Goal: Contribute content

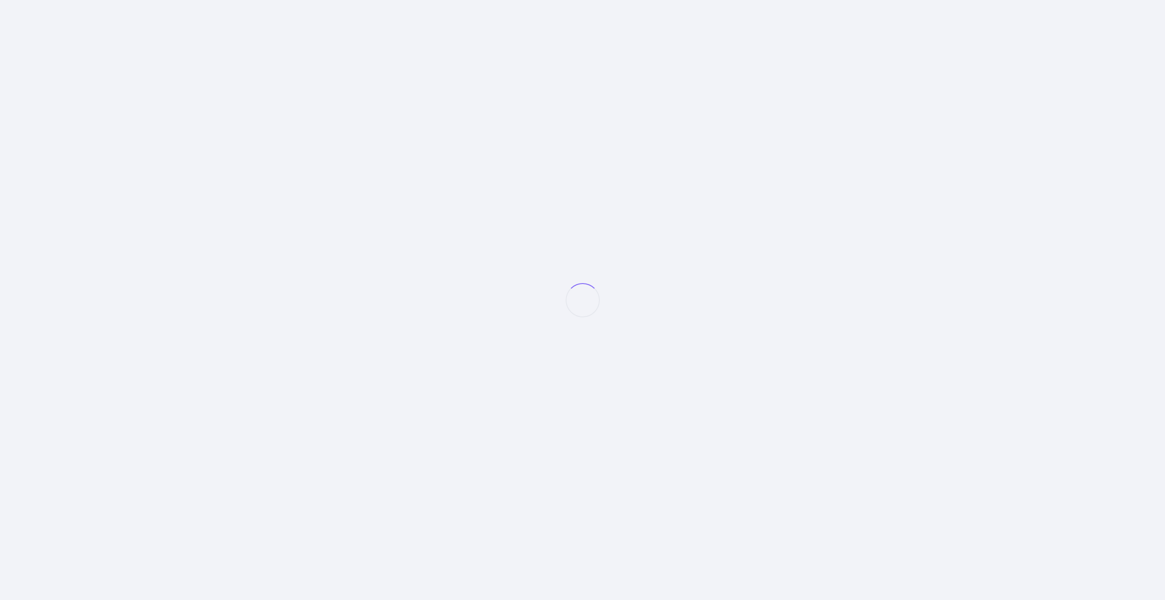
select select "null"
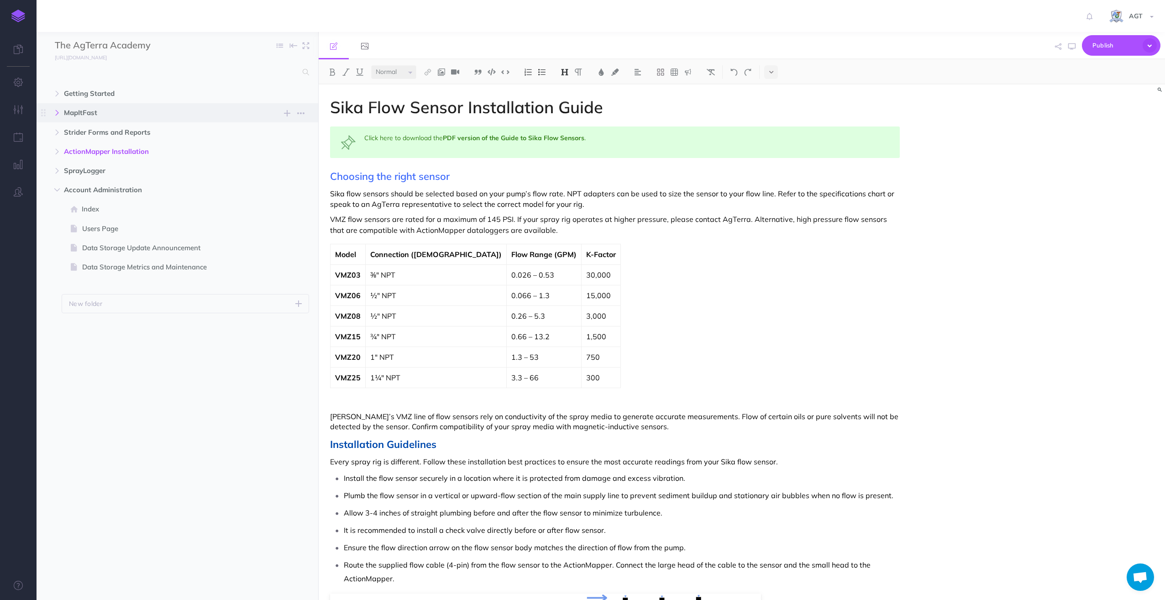
click at [58, 109] on button "button" at bounding box center [57, 112] width 16 height 11
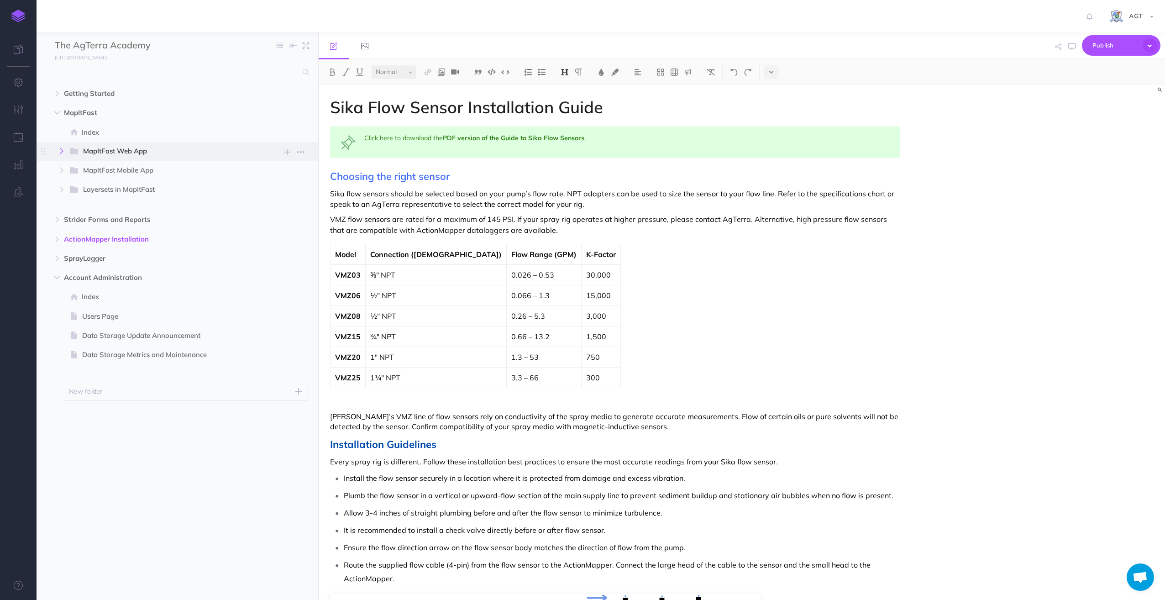
click at [61, 149] on icon "button" at bounding box center [61, 150] width 5 height 5
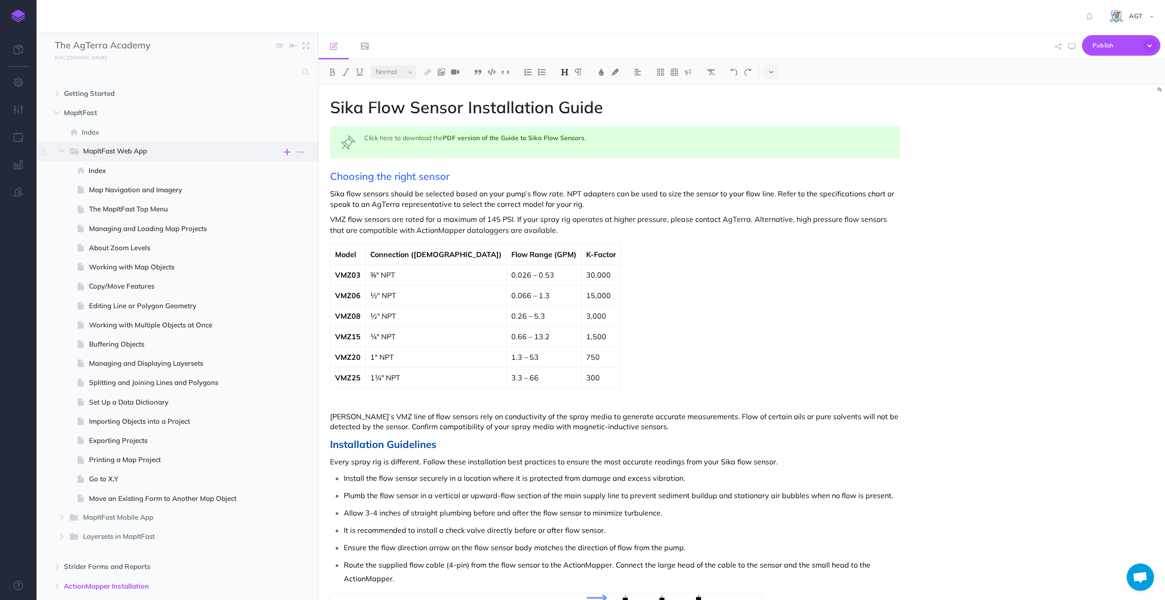
click at [286, 151] on icon "button" at bounding box center [287, 152] width 6 height 11
click at [218, 220] on p "Add a new blank page to this folder" at bounding box center [242, 228] width 91 height 16
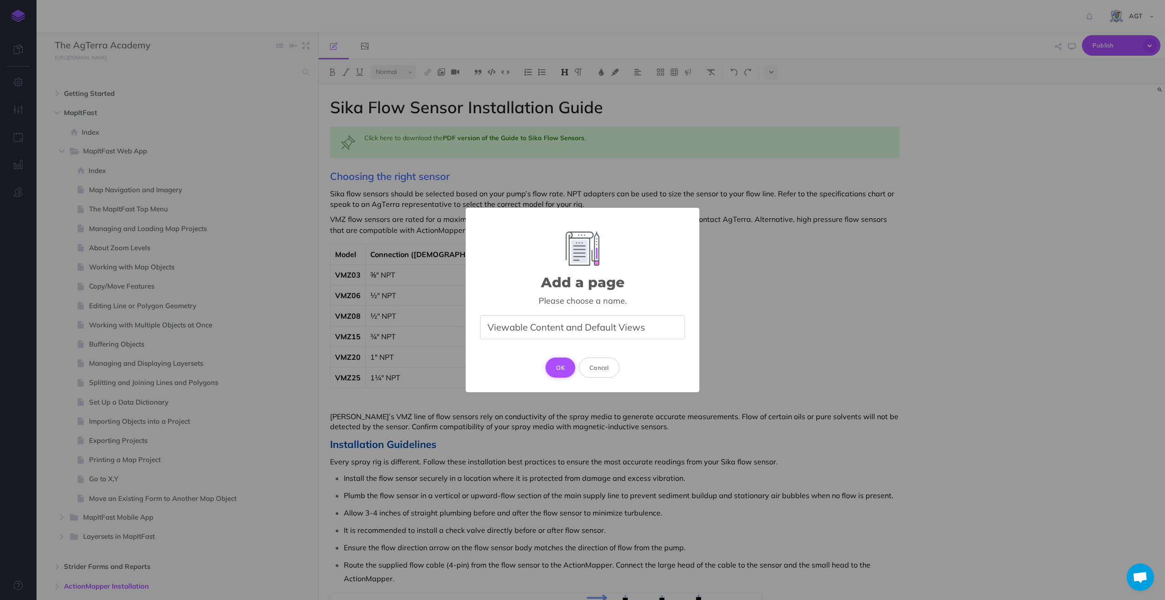
type input "Viewable Content and Default Views"
click at [558, 363] on button "OK" at bounding box center [561, 368] width 30 height 20
select select "null"
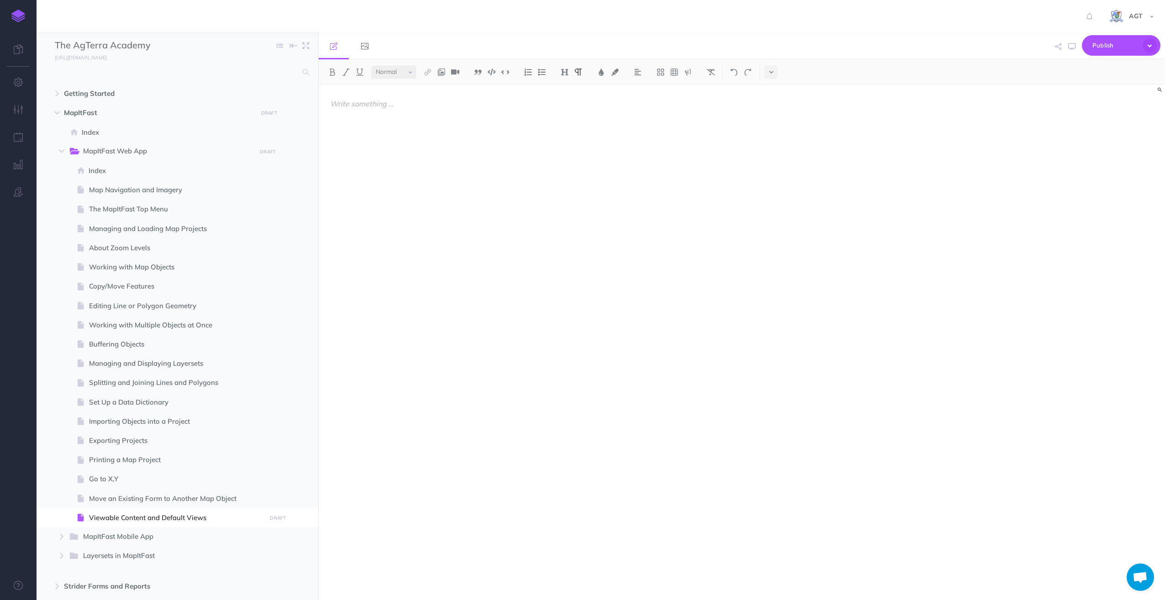
click at [377, 104] on p at bounding box center [615, 103] width 570 height 11
click at [566, 70] on img at bounding box center [565, 72] width 8 height 7
click at [567, 87] on button "H1" at bounding box center [565, 88] width 14 height 14
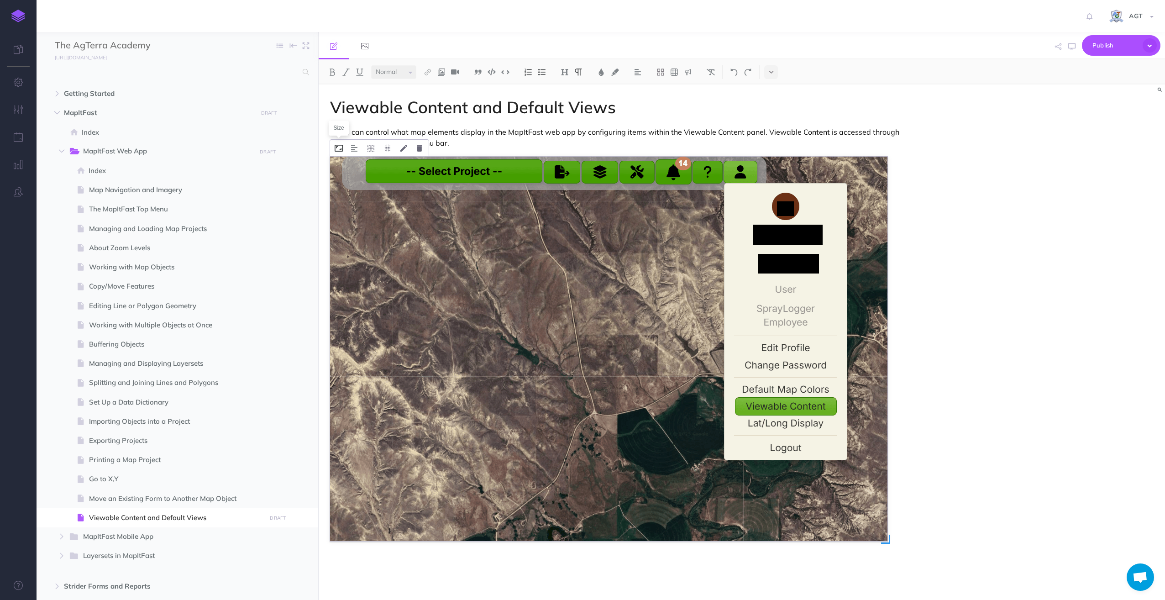
click at [340, 146] on icon at bounding box center [339, 148] width 8 height 7
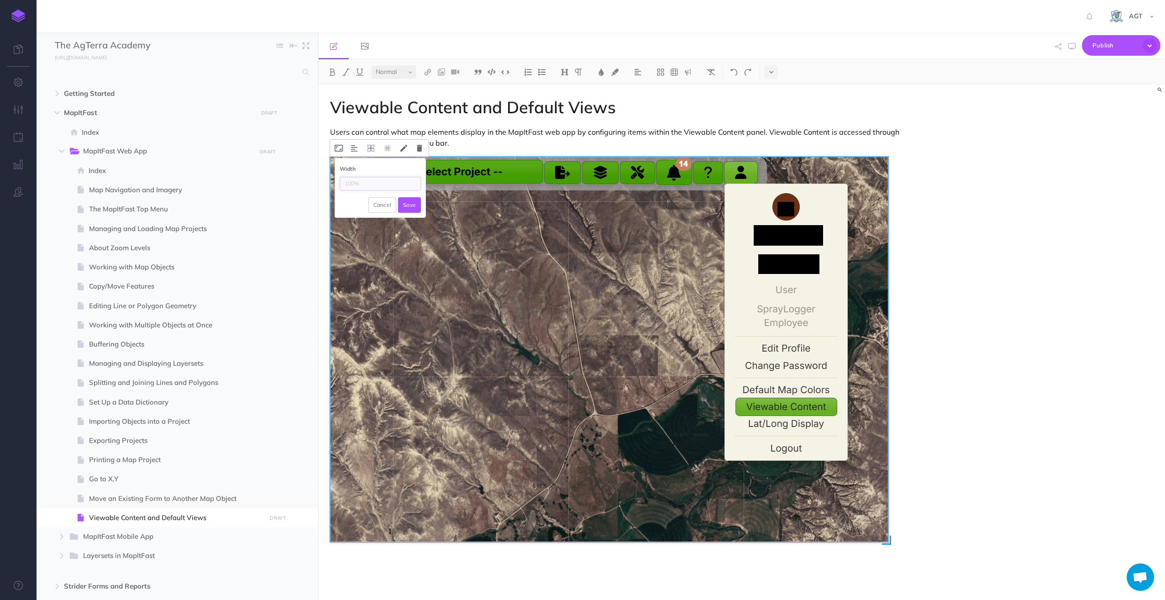
click at [364, 182] on input "text" at bounding box center [380, 184] width 81 height 14
type input "8"
type input "75%"
click at [411, 203] on button "Save" at bounding box center [409, 205] width 23 height 16
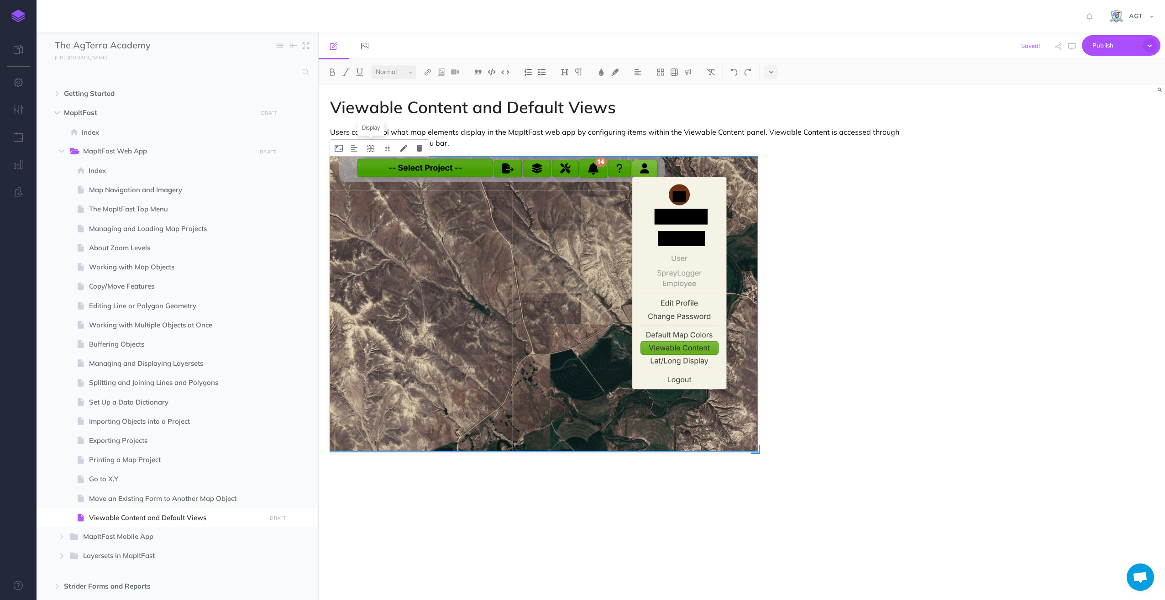
click at [370, 150] on icon at bounding box center [371, 148] width 7 height 7
click at [371, 163] on icon at bounding box center [371, 163] width 16 height 14
click at [569, 491] on p at bounding box center [615, 490] width 570 height 11
click at [342, 464] on div "Viewable Content and Default Views Users can control what map elements display …" at bounding box center [615, 337] width 593 height 506
click at [343, 474] on p at bounding box center [615, 474] width 570 height 11
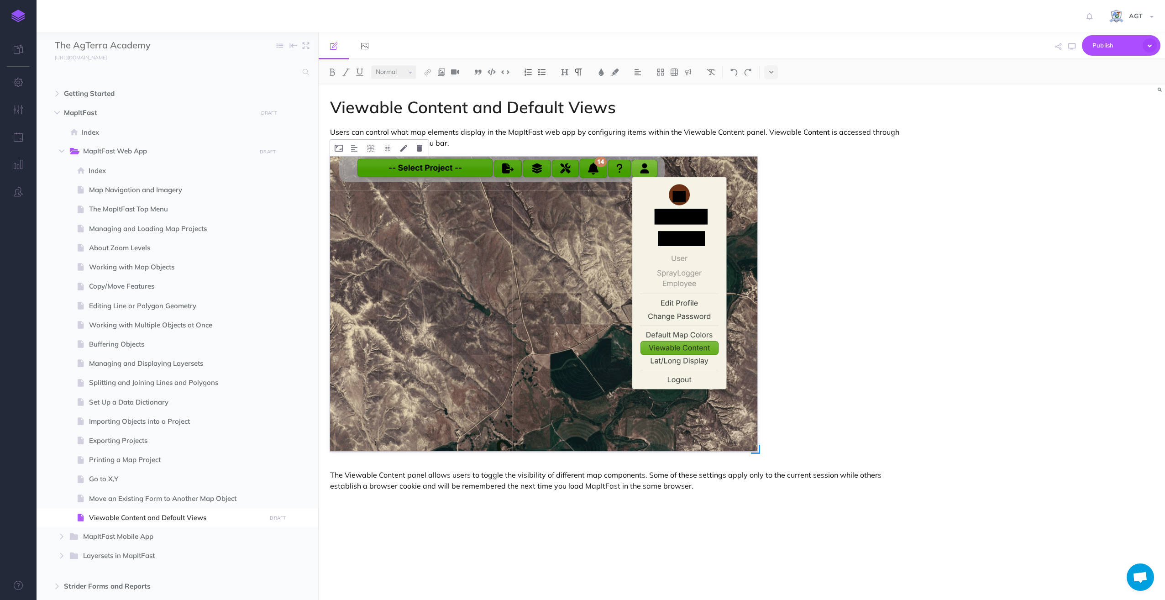
click at [350, 502] on p at bounding box center [615, 501] width 570 height 11
click at [566, 71] on img at bounding box center [565, 72] width 8 height 7
click at [567, 104] on button "H2" at bounding box center [565, 102] width 14 height 14
click at [332, 103] on h1 "Viewable Content and Default Views" at bounding box center [615, 107] width 570 height 18
click at [837, 154] on div "Configuring Viewable Content and Default Views Users can control what map eleme…" at bounding box center [615, 337] width 593 height 506
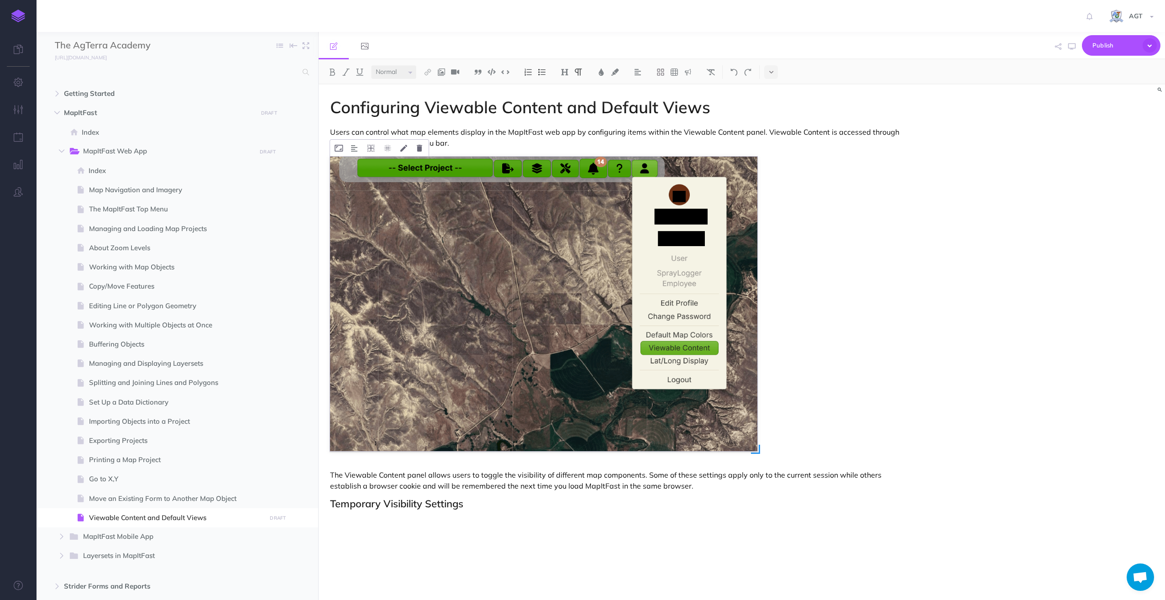
click at [395, 528] on div "Configuring Viewable Content and Default Views Users can control what map eleme…" at bounding box center [615, 337] width 593 height 506
drag, startPoint x: 344, startPoint y: 521, endPoint x: 348, endPoint y: 518, distance: 4.9
click at [344, 521] on p at bounding box center [615, 521] width 570 height 11
click at [699, 487] on p "The Viewable Content panel allows users to toggle the visibility of different m…" at bounding box center [615, 480] width 570 height 22
click at [344, 504] on p at bounding box center [615, 501] width 570 height 11
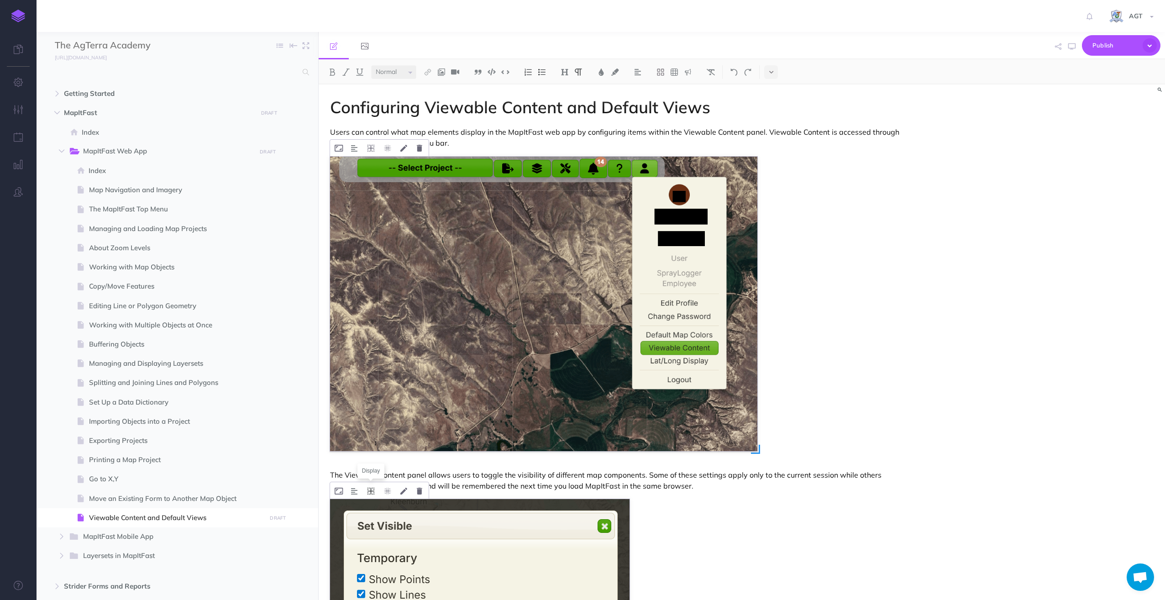
click at [371, 491] on icon at bounding box center [371, 491] width 7 height 7
click at [371, 505] on icon at bounding box center [371, 506] width 16 height 14
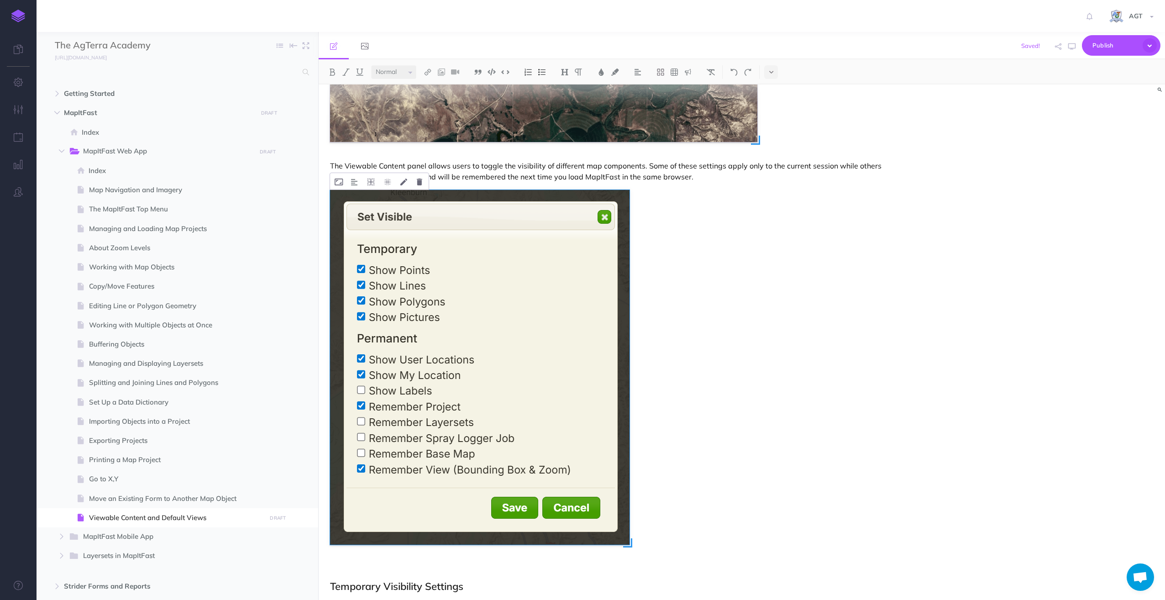
scroll to position [353, 0]
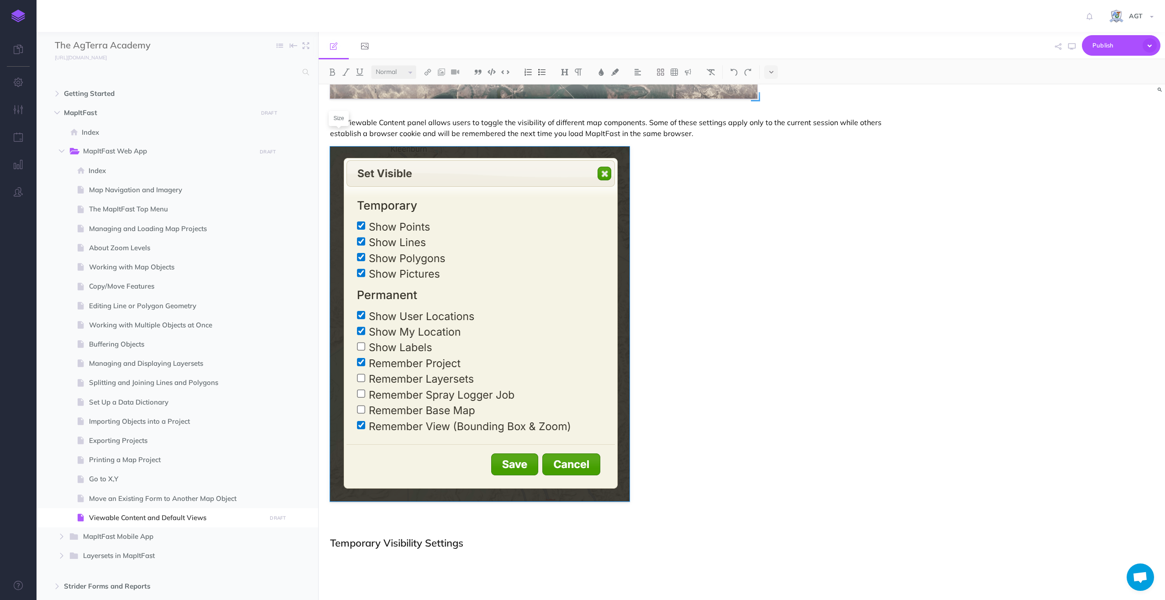
click at [0, 0] on icon at bounding box center [0, 0] width 0 height 0
type input "75%"
click at [0, 0] on button "Save" at bounding box center [0, 0] width 0 height 0
click at [724, 264] on figure at bounding box center [543, 324] width 427 height 355
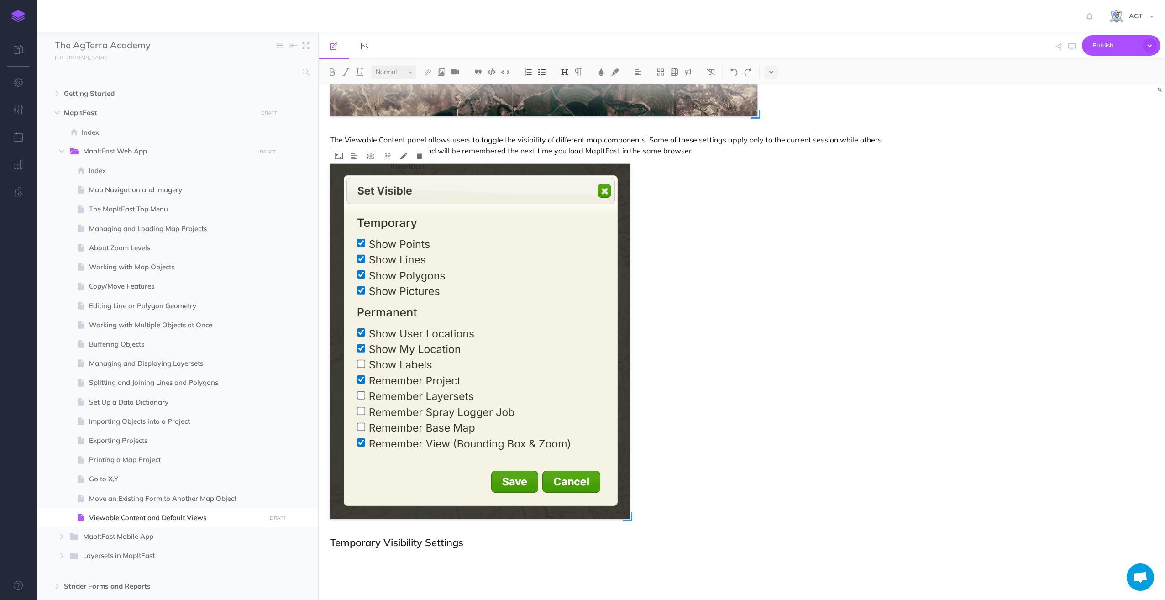
scroll to position [335, 0]
click at [391, 564] on p at bounding box center [615, 561] width 570 height 11
click at [355, 560] on p at bounding box center [615, 561] width 570 height 11
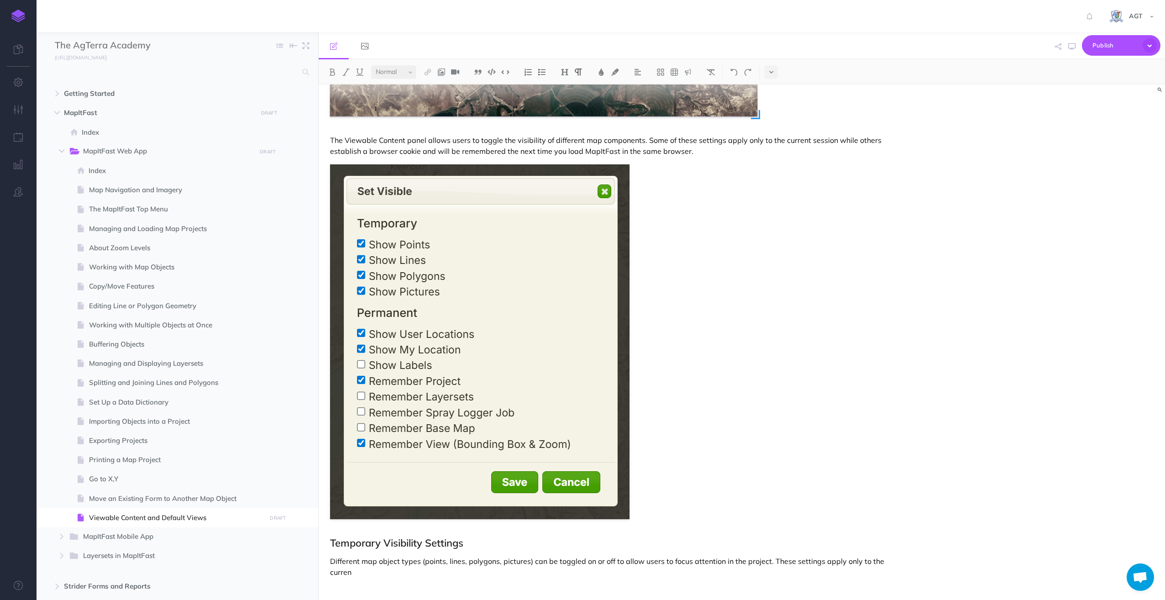
scroll to position [346, 0]
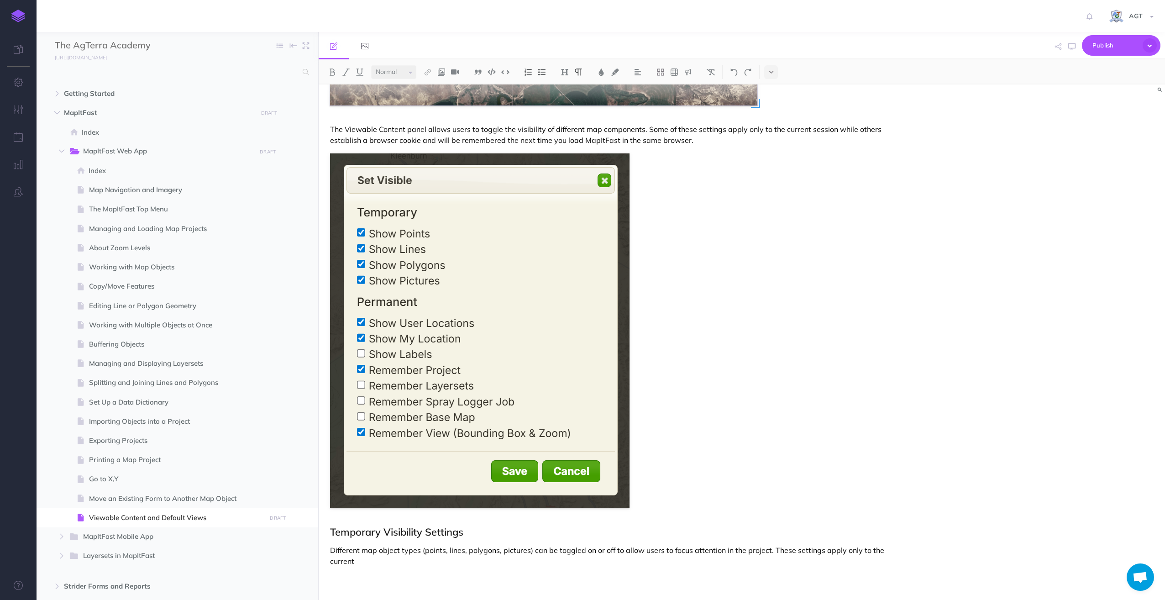
click at [372, 561] on p "Different map object types (points, lines, polygons, pictures) can be toggled o…" at bounding box center [615, 556] width 570 height 22
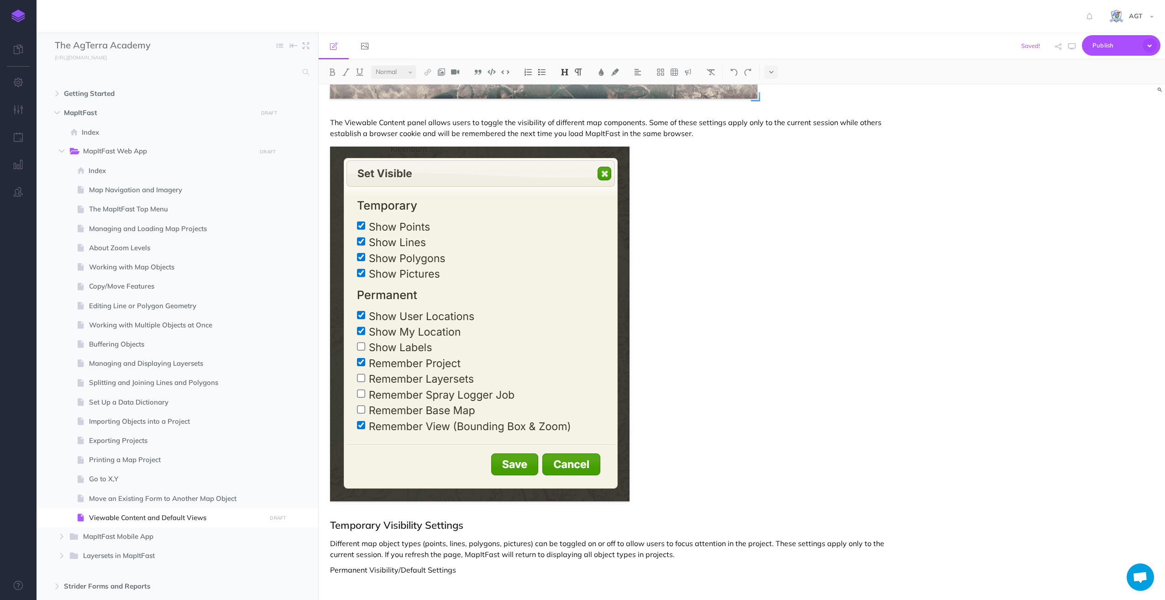
click at [567, 70] on img at bounding box center [565, 72] width 8 height 7
click at [566, 102] on button "H2" at bounding box center [565, 102] width 14 height 14
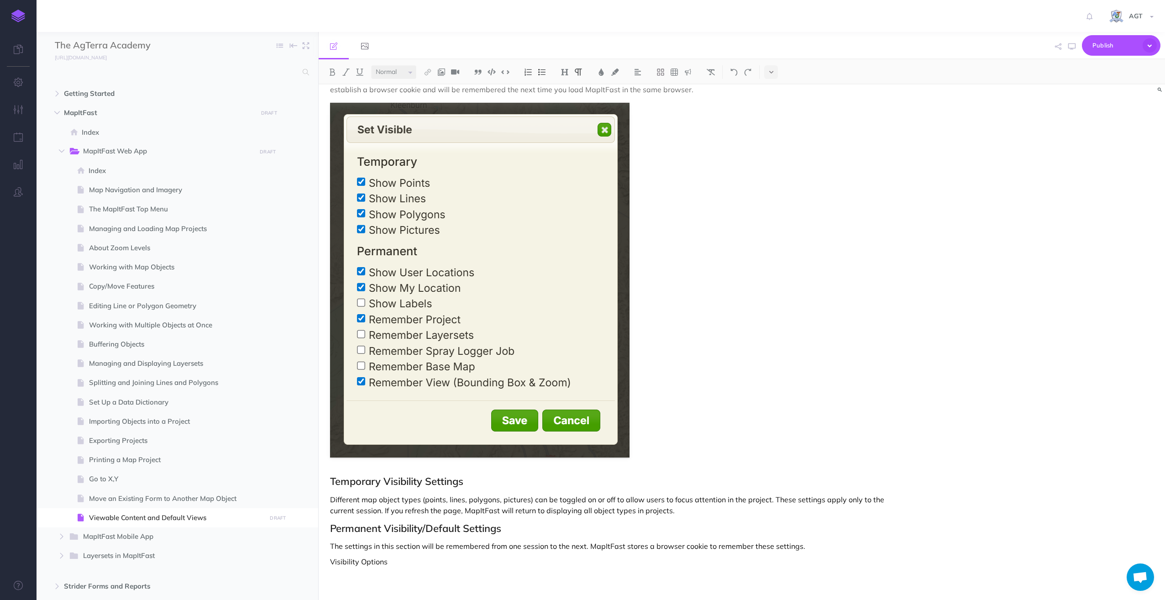
scroll to position [397, 0]
click at [565, 69] on img at bounding box center [565, 72] width 8 height 7
click at [564, 114] on button "H3" at bounding box center [565, 116] width 14 height 14
click at [546, 72] on img at bounding box center [542, 72] width 8 height 7
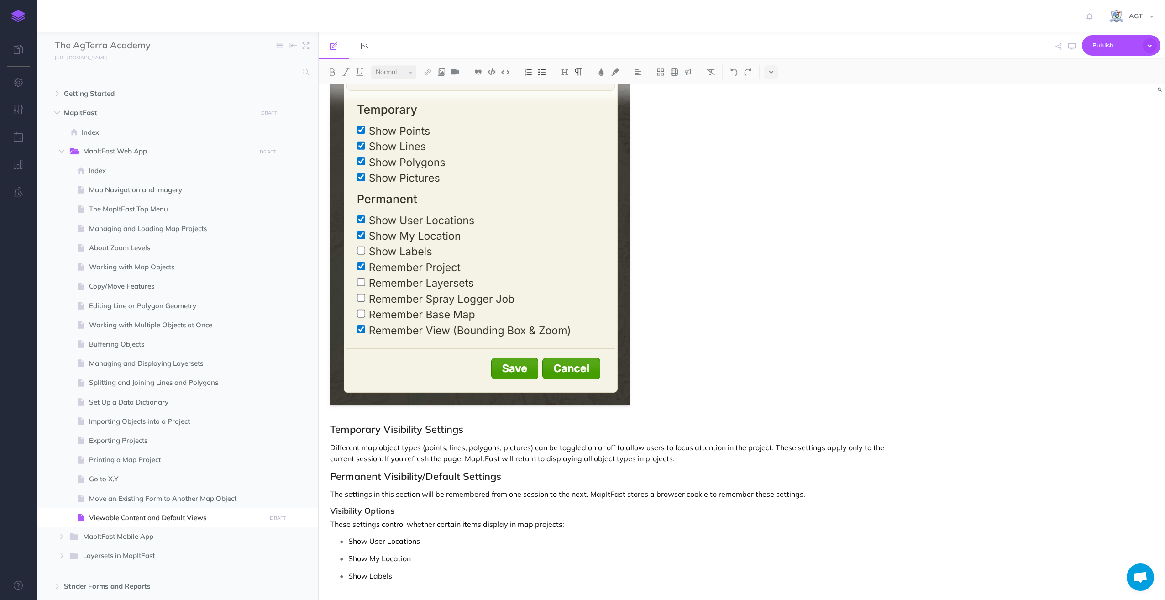
scroll to position [454, 0]
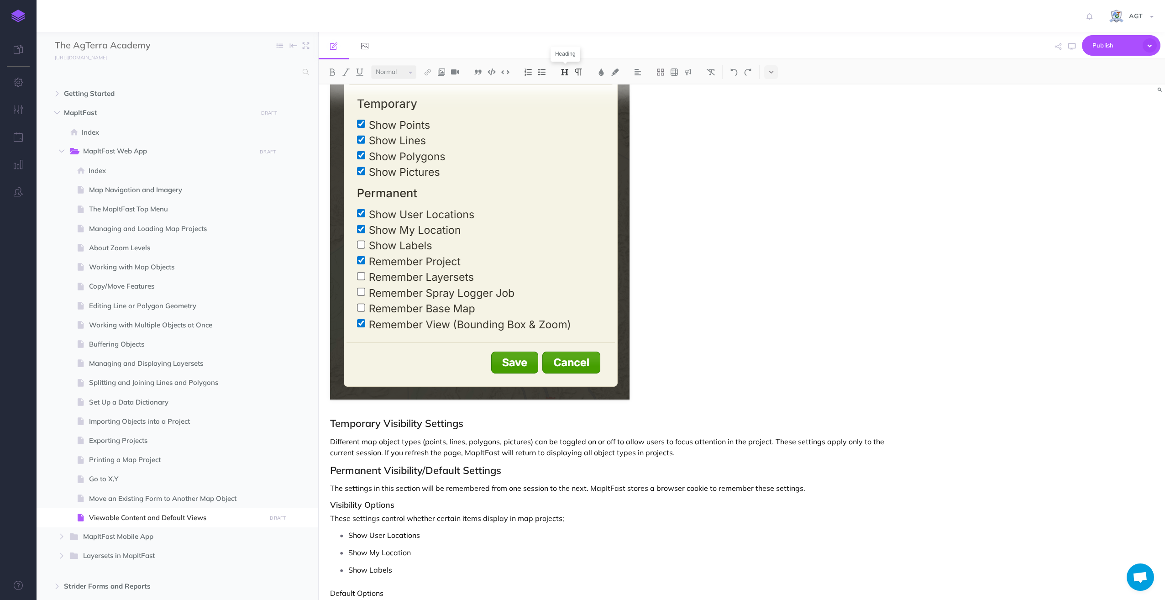
click at [564, 72] on img at bounding box center [565, 72] width 8 height 7
click at [566, 111] on button "H3" at bounding box center [565, 116] width 14 height 14
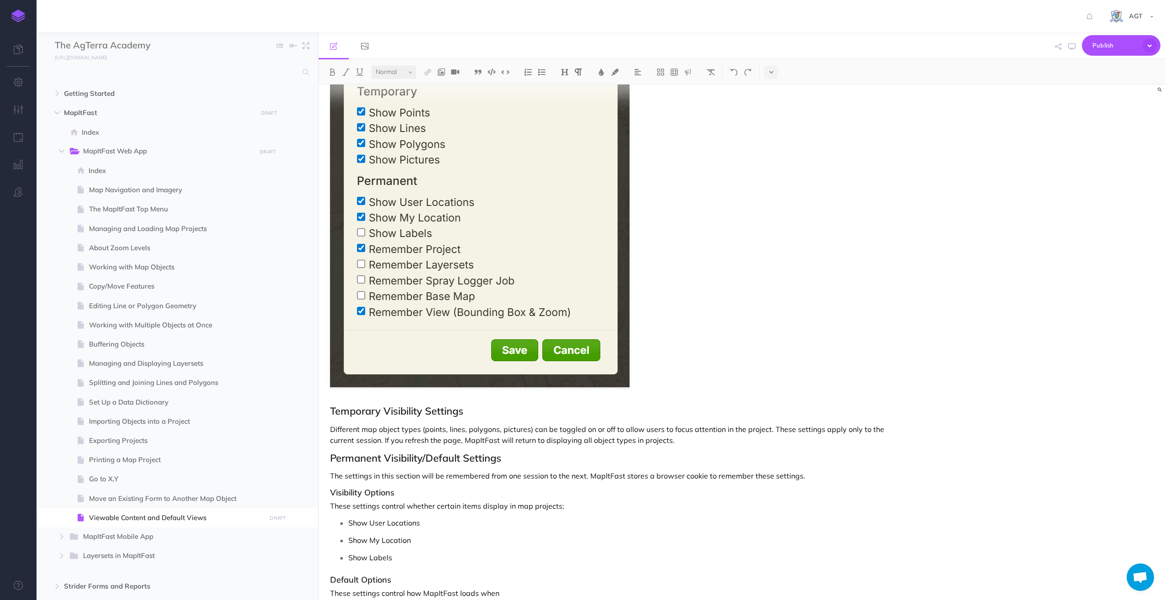
scroll to position [499, 0]
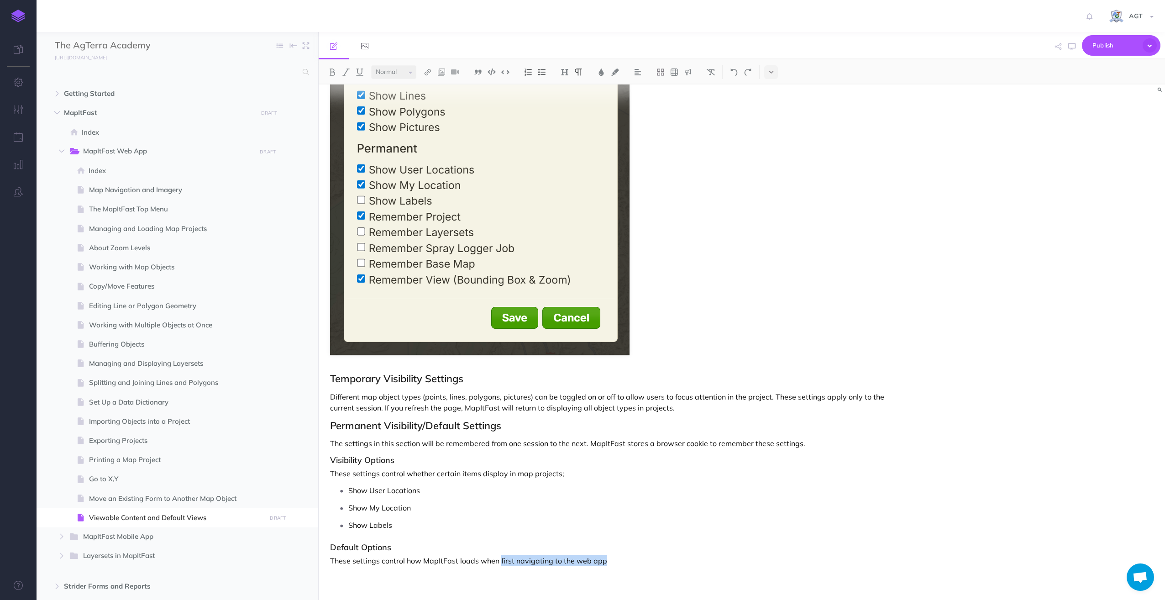
drag, startPoint x: 499, startPoint y: 562, endPoint x: 625, endPoint y: 560, distance: 126.1
click at [625, 560] on p "These settings control how MapItFast loads when first navigating to the web app" at bounding box center [615, 560] width 570 height 11
click at [541, 73] on img at bounding box center [542, 72] width 8 height 7
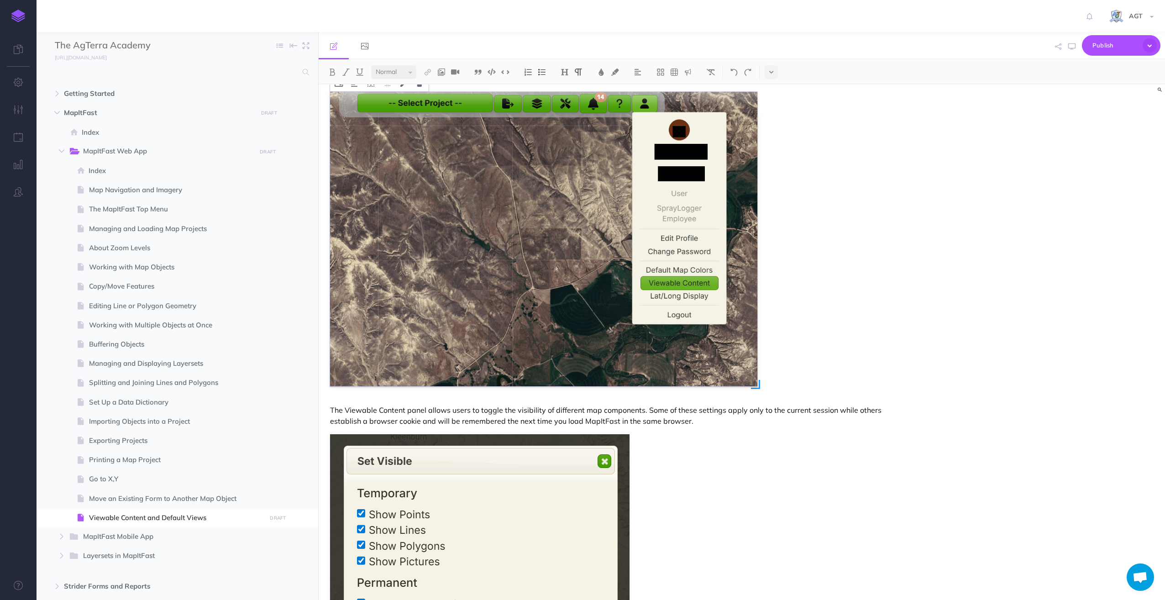
scroll to position [121, 0]
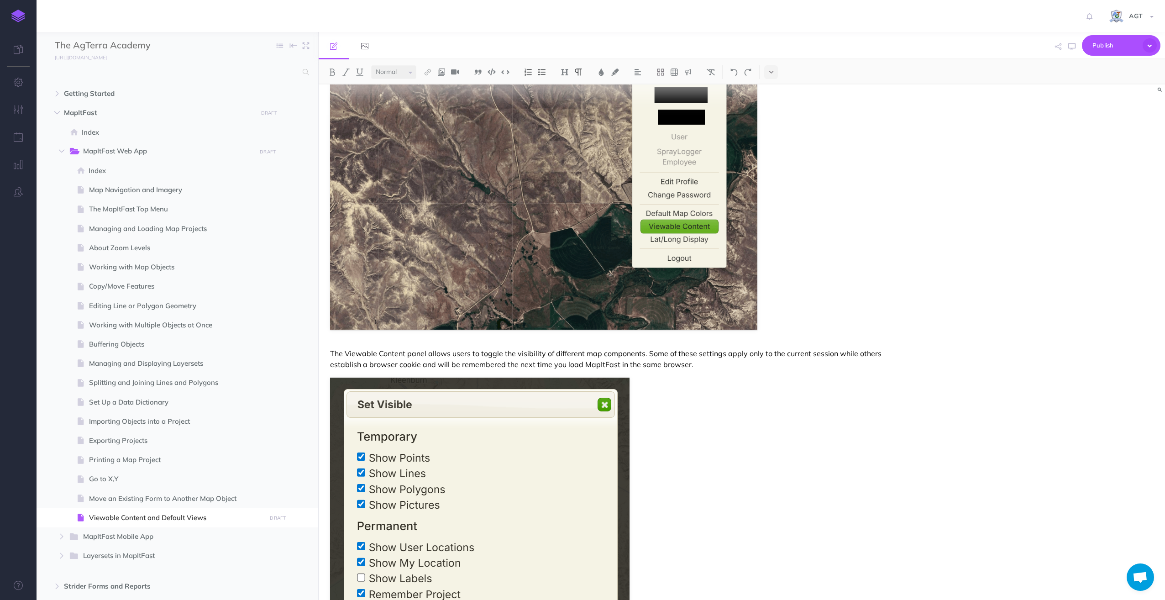
click at [710, 364] on p "The Viewable Content panel allows users to toggle the visibility of different m…" at bounding box center [615, 359] width 570 height 22
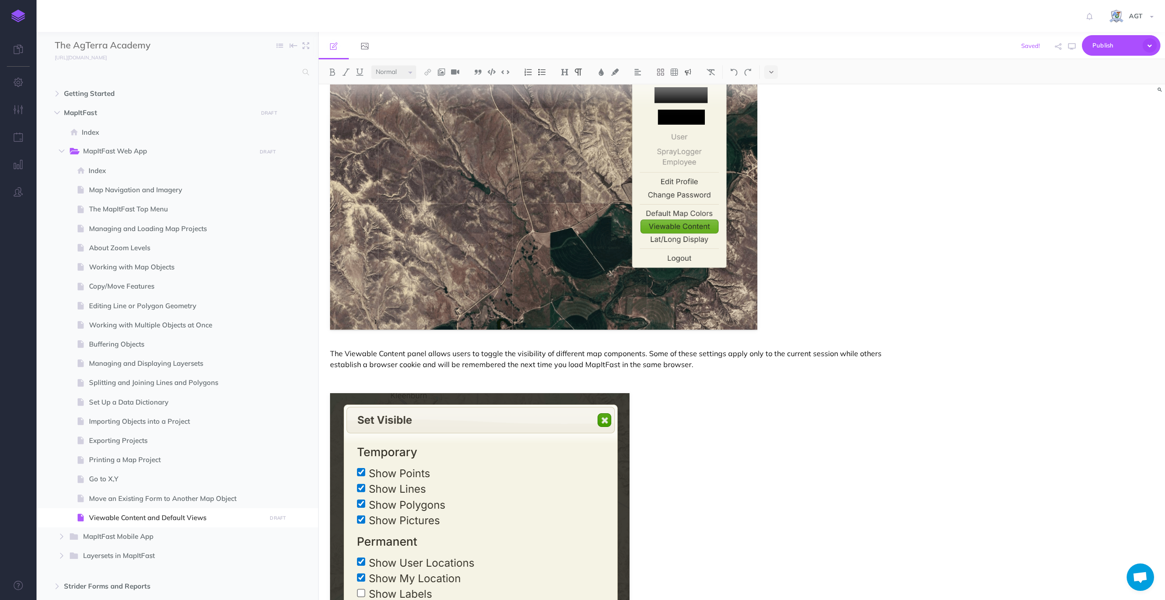
click at [691, 71] on img at bounding box center [688, 72] width 8 height 7
click at [690, 103] on img at bounding box center [688, 101] width 8 height 7
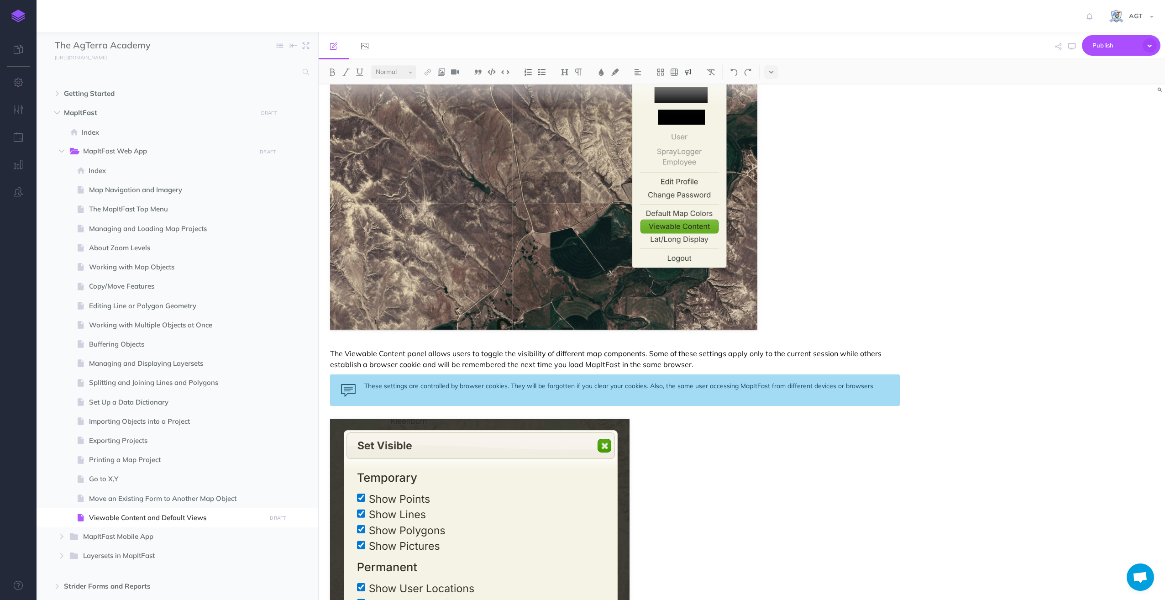
click at [671, 385] on div "These settings are controlled by browser cookies. They will be forgotten if you…" at bounding box center [615, 390] width 570 height 32
drag, startPoint x: 741, startPoint y: 386, endPoint x: 777, endPoint y: 401, distance: 38.5
click at [742, 387] on div "These settings are controlled by browser cookies. They will be forgotten if you…" at bounding box center [615, 390] width 570 height 32
click at [885, 387] on div "These settings are controlled by browser cookies. They will be forgotten if you…" at bounding box center [615, 390] width 570 height 32
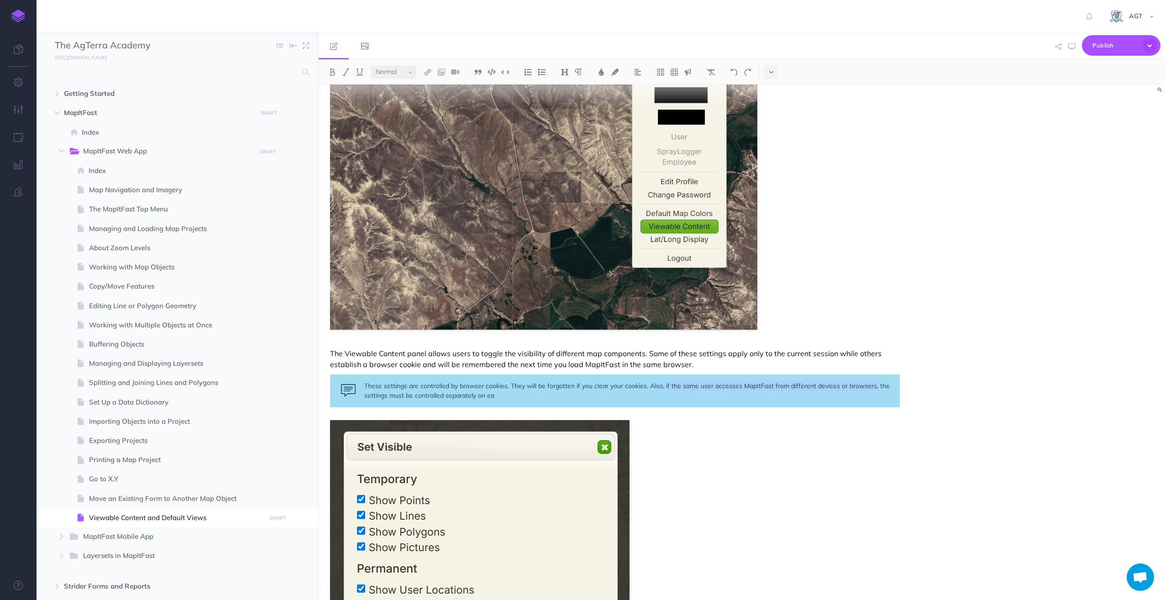
drag, startPoint x: 665, startPoint y: 385, endPoint x: 876, endPoint y: 381, distance: 211.0
click at [876, 381] on div "These settings are controlled by browser cookies. They will be forgotten if you…" at bounding box center [615, 390] width 570 height 33
click at [737, 442] on figure at bounding box center [543, 597] width 427 height 355
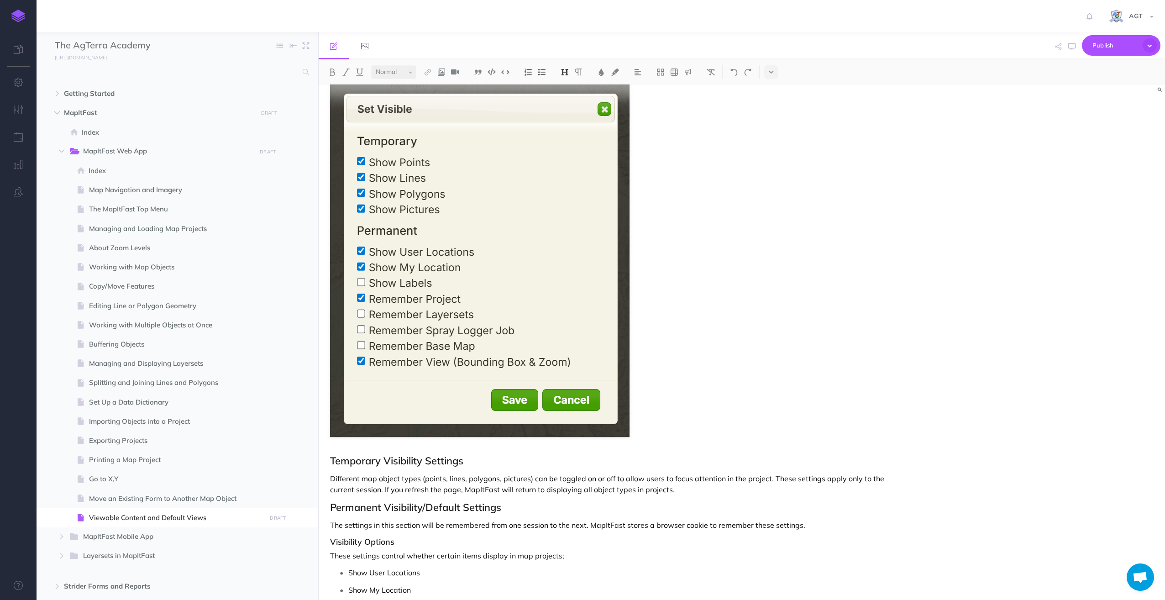
scroll to position [566, 0]
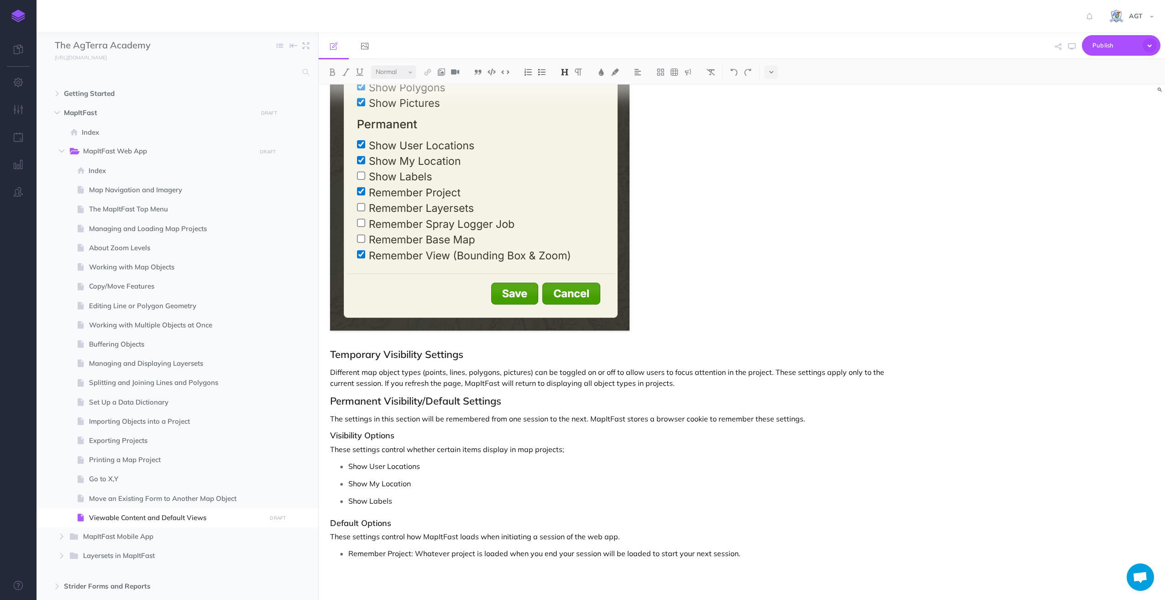
click at [738, 551] on p "Remember Project: Whatever project is loaded when you end your session will be …" at bounding box center [624, 554] width 552 height 14
click at [690, 71] on img at bounding box center [688, 72] width 8 height 7
click at [690, 100] on img at bounding box center [688, 101] width 8 height 7
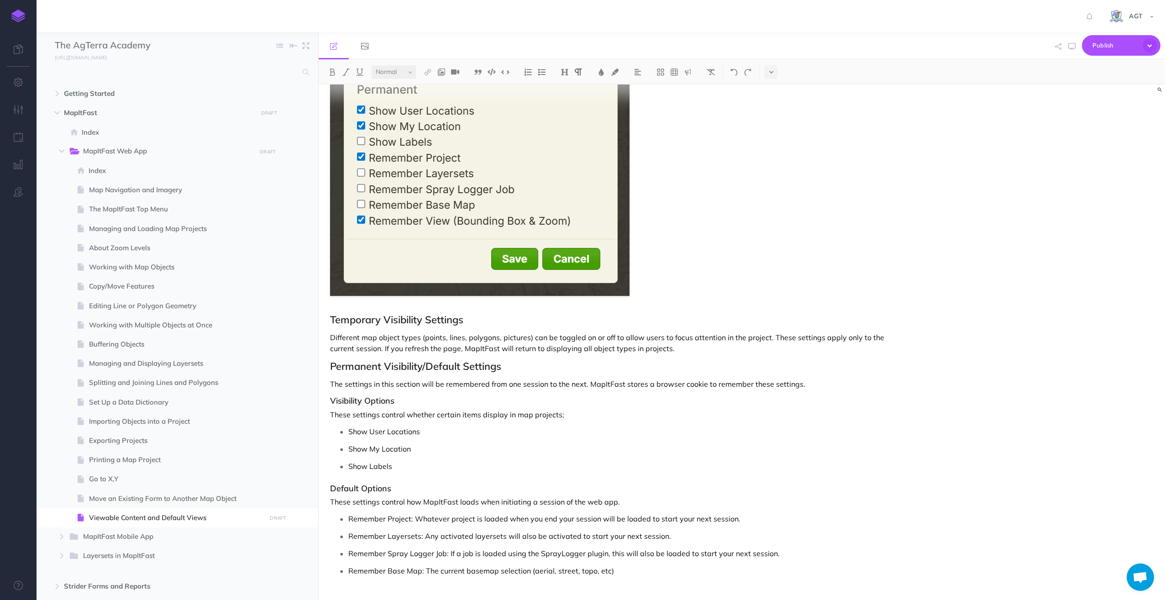
scroll to position [618, 0]
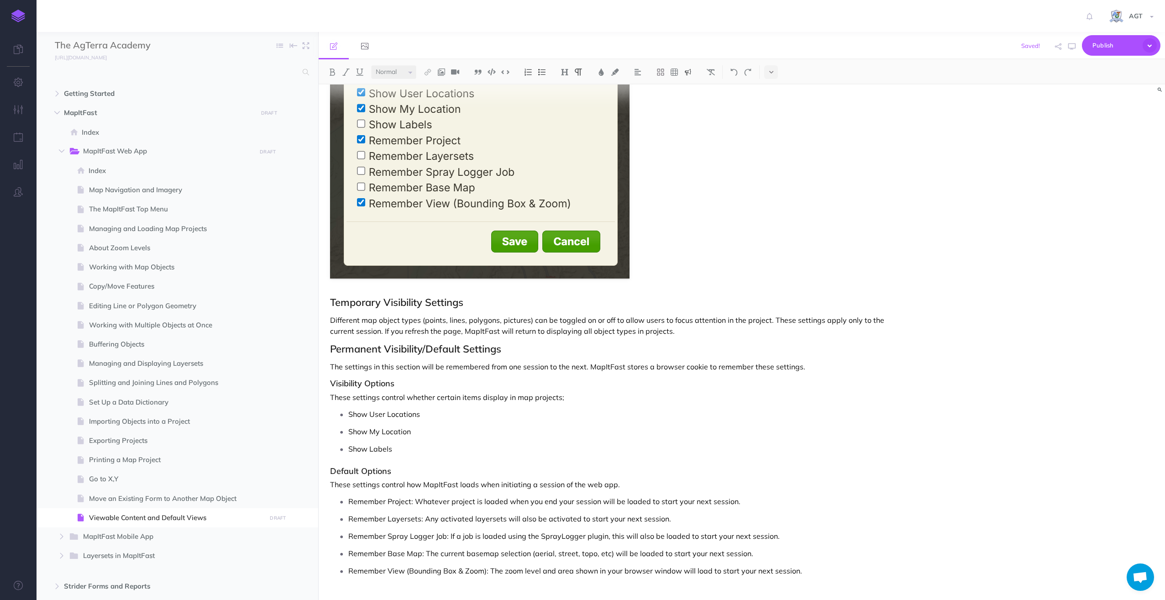
click at [689, 70] on img at bounding box center [688, 72] width 8 height 7
click at [690, 100] on img at bounding box center [688, 101] width 8 height 7
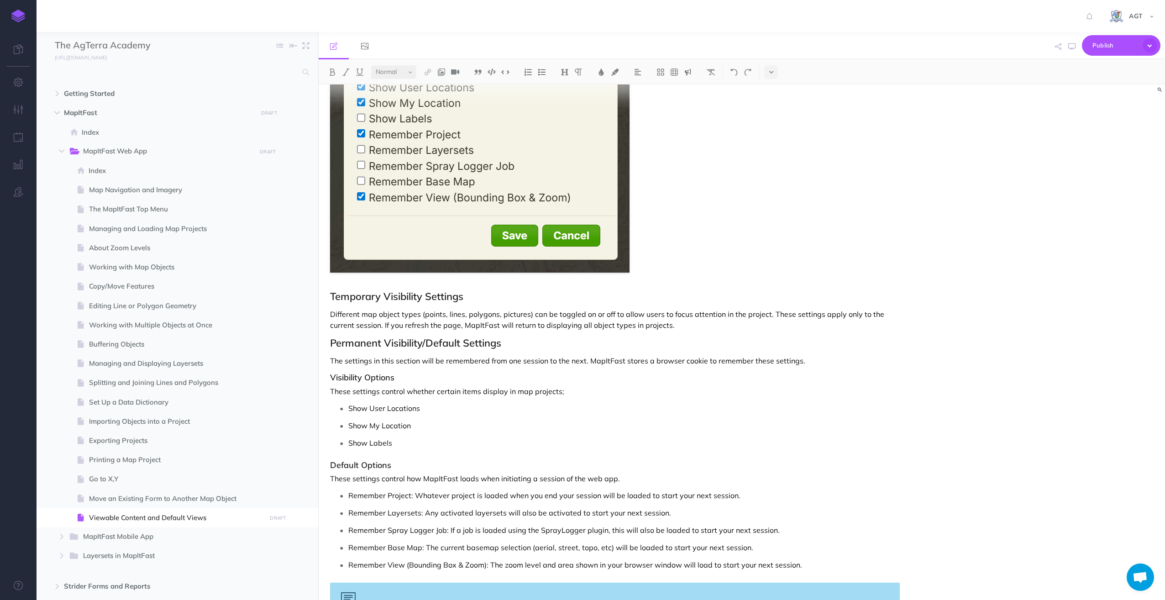
scroll to position [680, 0]
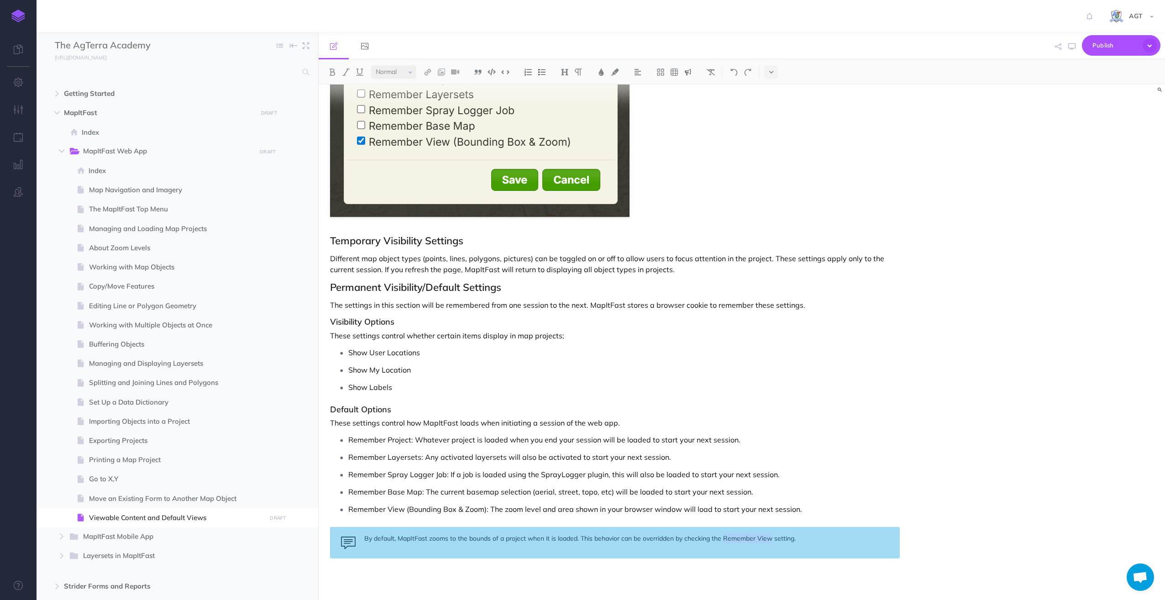
drag, startPoint x: 724, startPoint y: 535, endPoint x: 772, endPoint y: 538, distance: 48.5
click at [772, 538] on div "By default, MapItFast zooms to the bounds of a project when it is loaded. This …" at bounding box center [615, 543] width 570 height 32
click at [347, 72] on img at bounding box center [346, 72] width 8 height 7
click at [818, 535] on div "By default, MapItFast zooms to the bounds of a project when it is loaded. This …" at bounding box center [615, 543] width 570 height 32
click at [687, 74] on img at bounding box center [688, 72] width 8 height 7
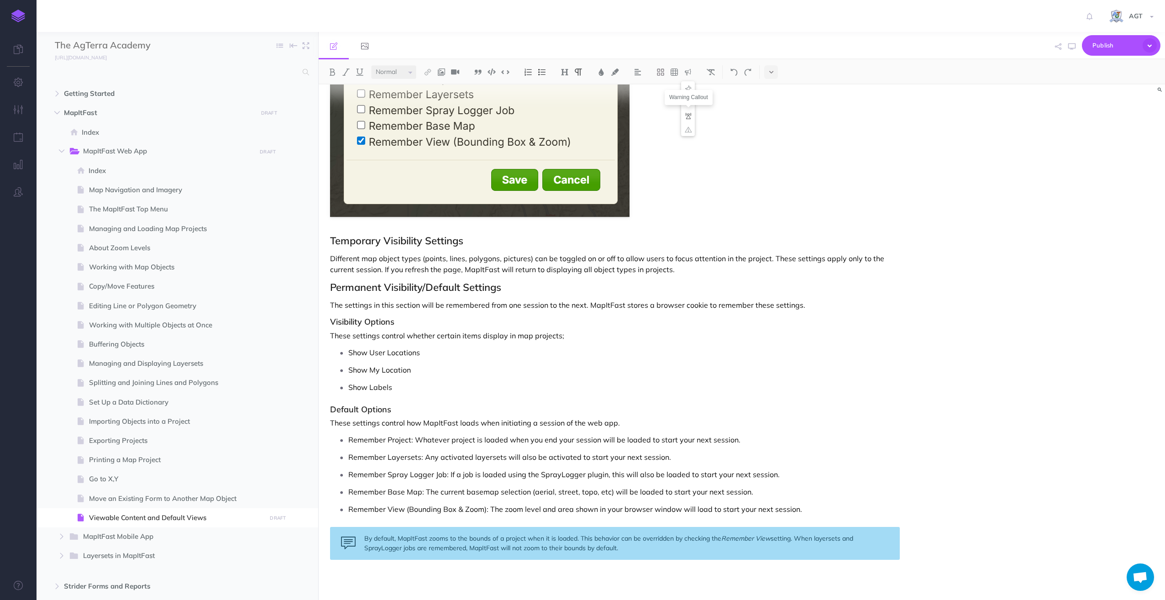
click at [690, 116] on img at bounding box center [688, 115] width 8 height 7
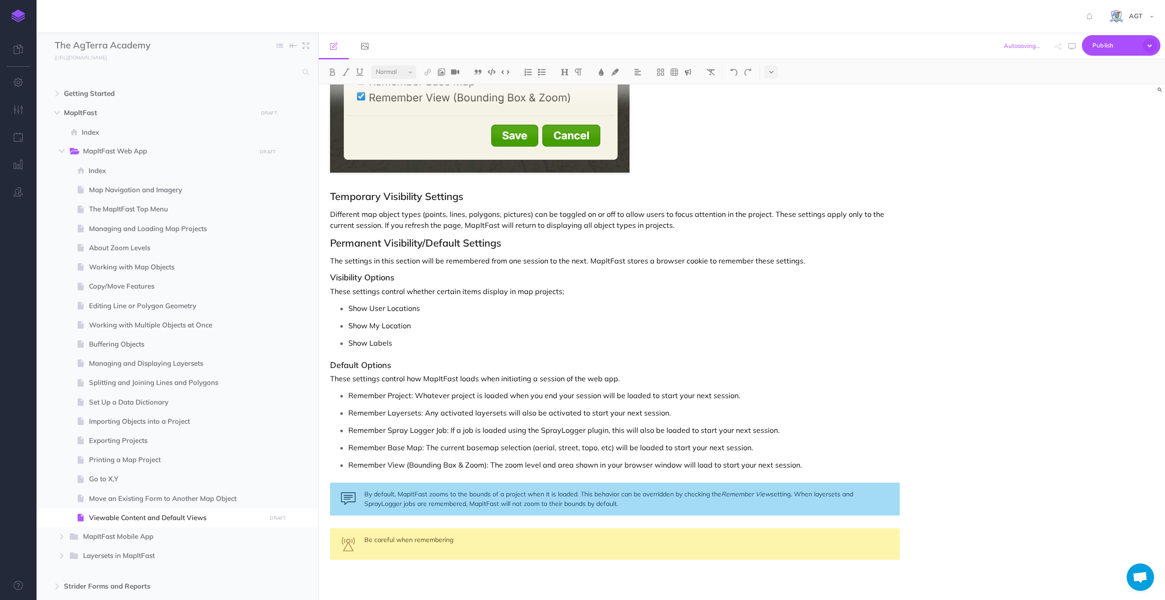
scroll to position [725, 0]
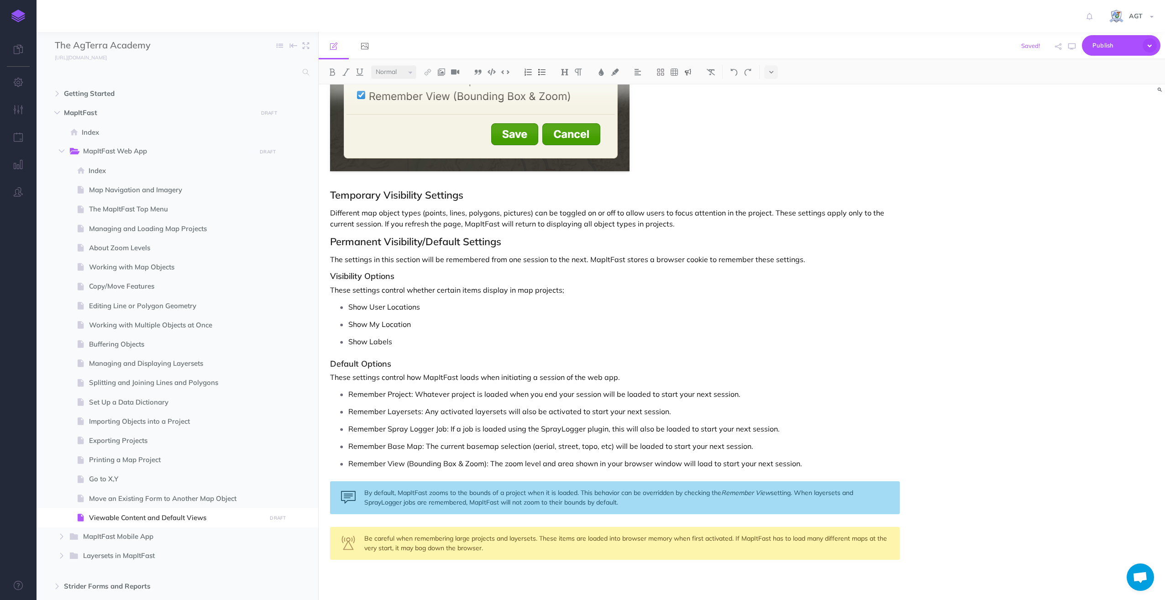
click at [1035, 289] on div "Configuring Viewable Content and Default Views Users can control what map eleme…" at bounding box center [742, 342] width 847 height 516
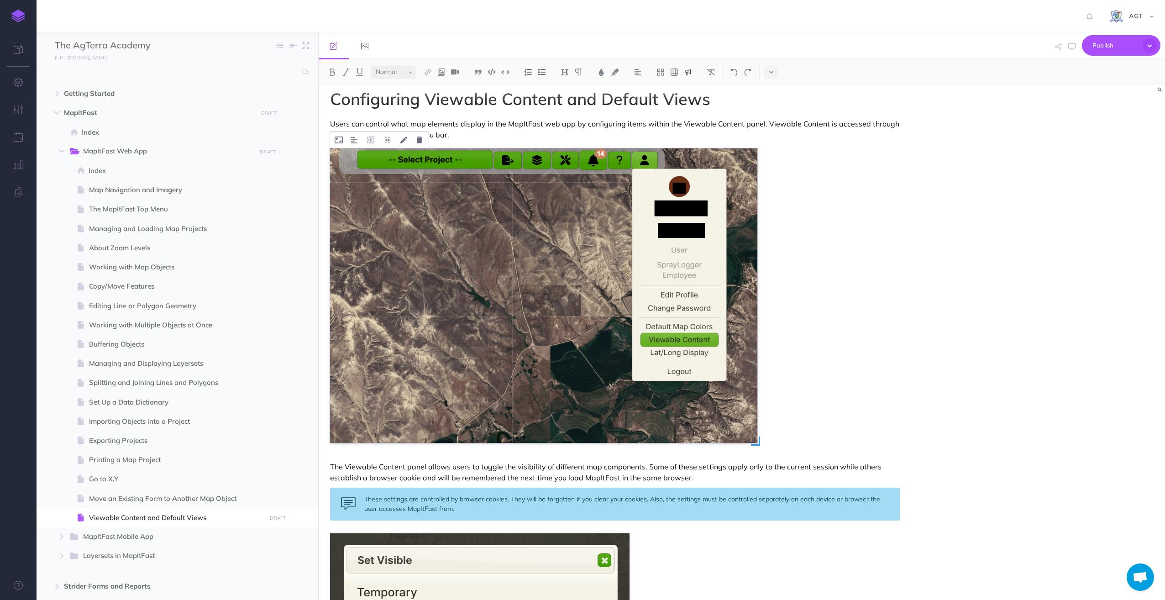
scroll to position [0, 0]
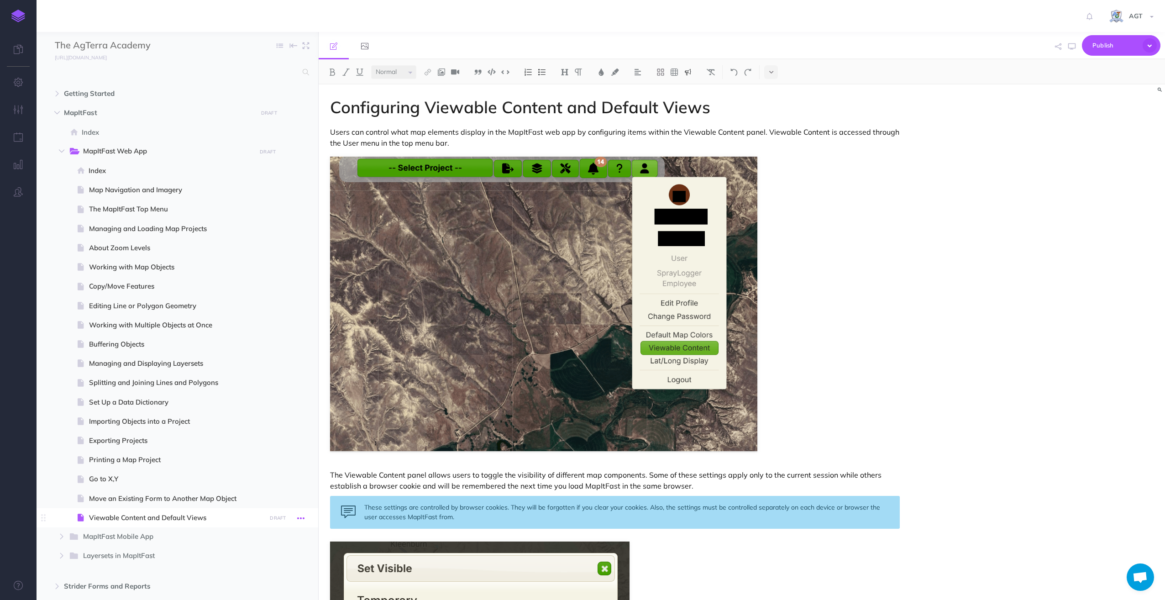
click at [300, 517] on icon "button" at bounding box center [300, 518] width 7 height 11
click at [269, 582] on link "Settings" at bounding box center [275, 579] width 69 height 15
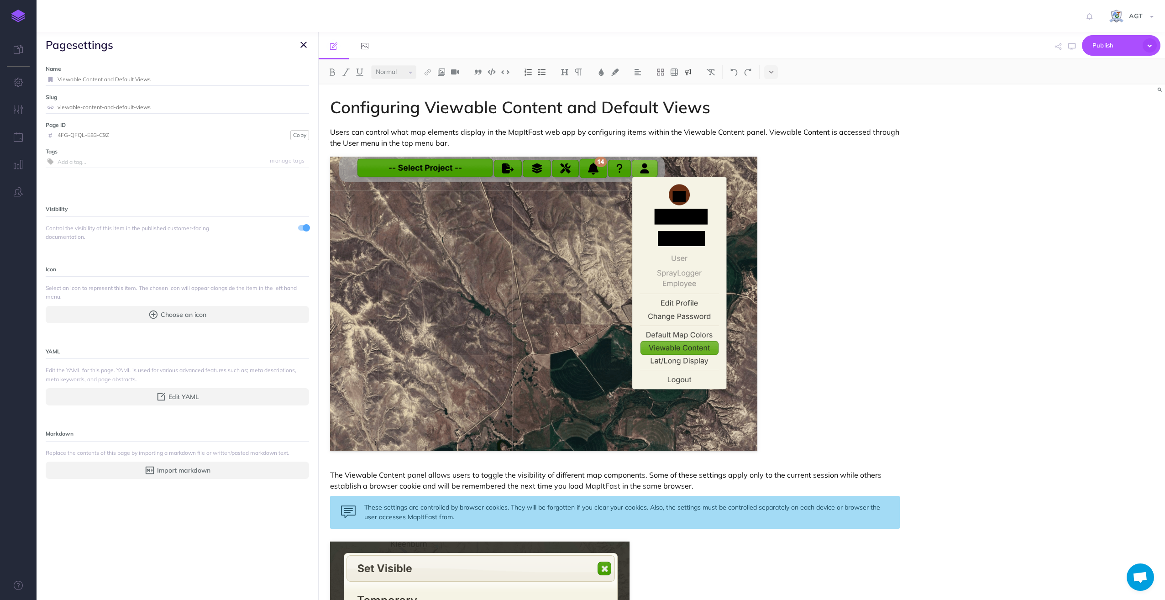
click at [58, 78] on input "Viewable Content and Default Views" at bounding box center [184, 80] width 252 height 12
type input "Configuring Viewable Content and Default Views"
click at [292, 78] on small "Save" at bounding box center [298, 79] width 12 height 7
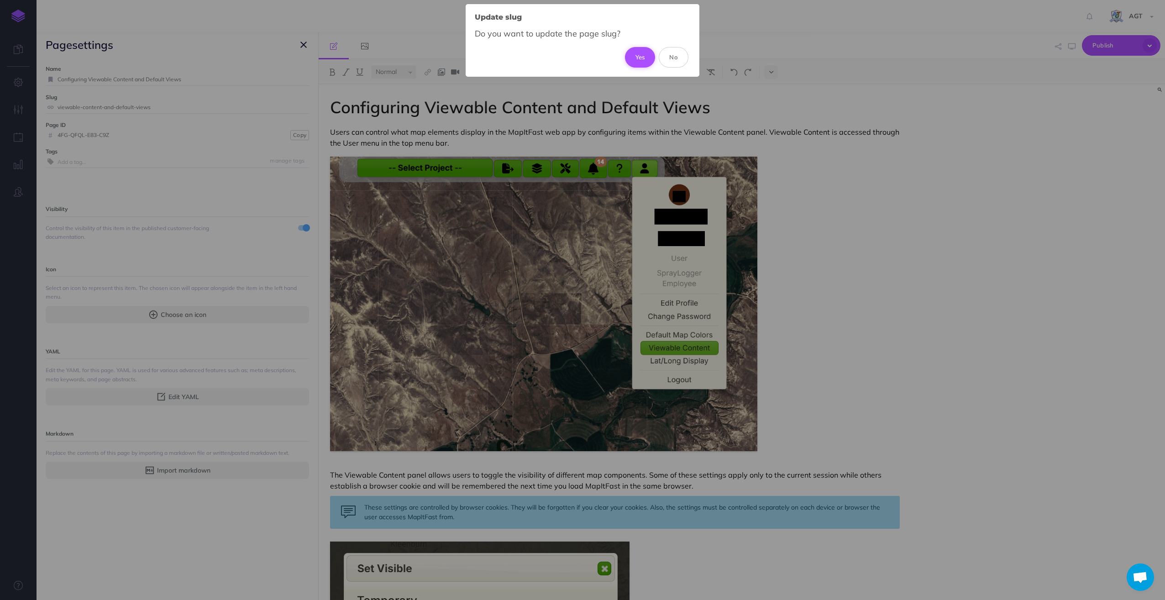
click at [642, 53] on button "Yes" at bounding box center [640, 57] width 31 height 20
type input "configuring-viewable-content-and-default-views"
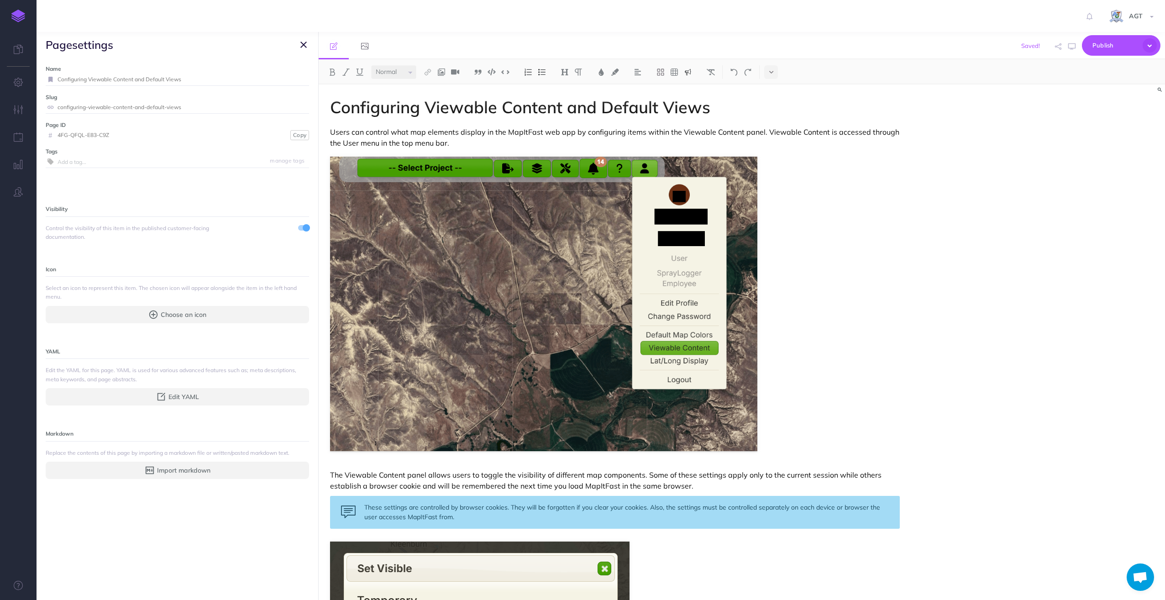
click at [303, 43] on icon "button" at bounding box center [303, 44] width 6 height 11
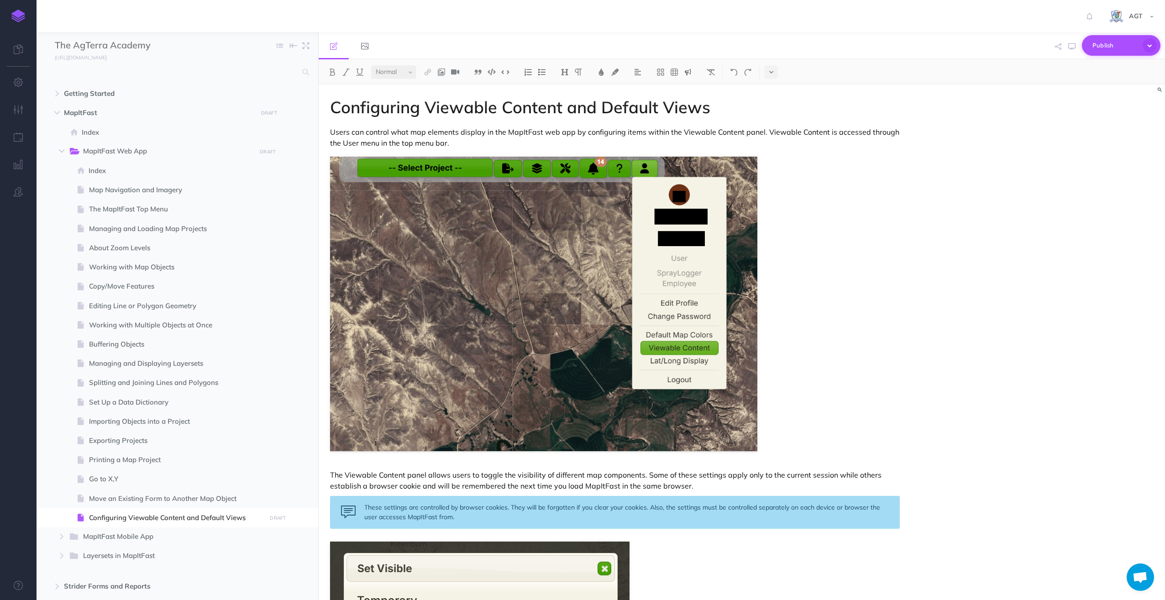
click at [1112, 44] on span "Publish" at bounding box center [1116, 45] width 46 height 14
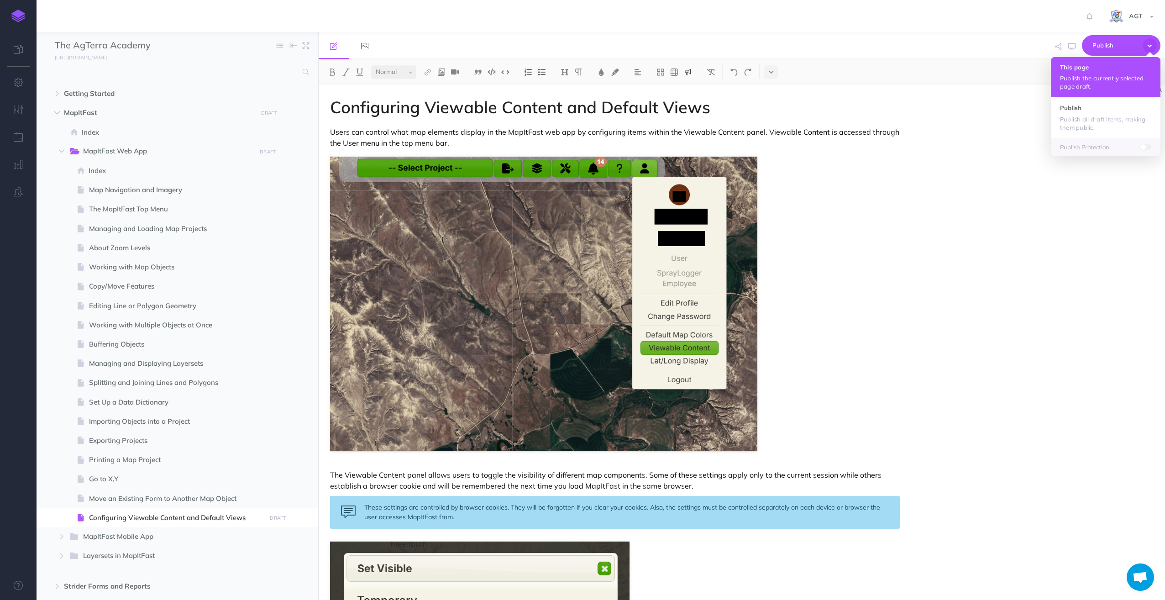
click at [1075, 75] on p "Publish the currently selected page draft." at bounding box center [1105, 82] width 91 height 16
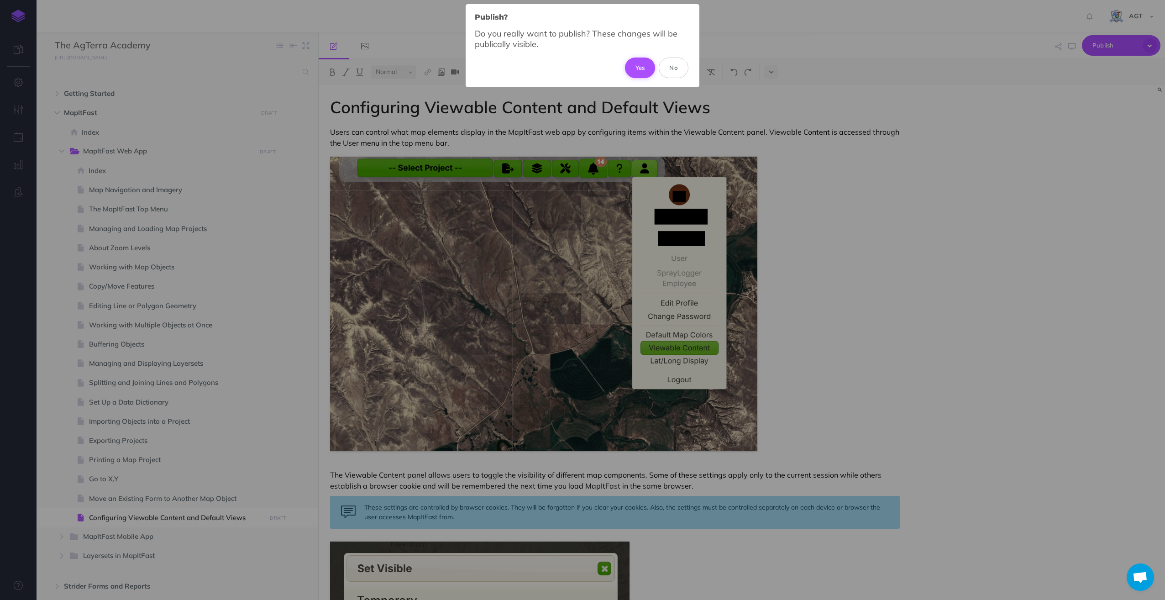
click at [639, 69] on button "Yes" at bounding box center [640, 68] width 31 height 20
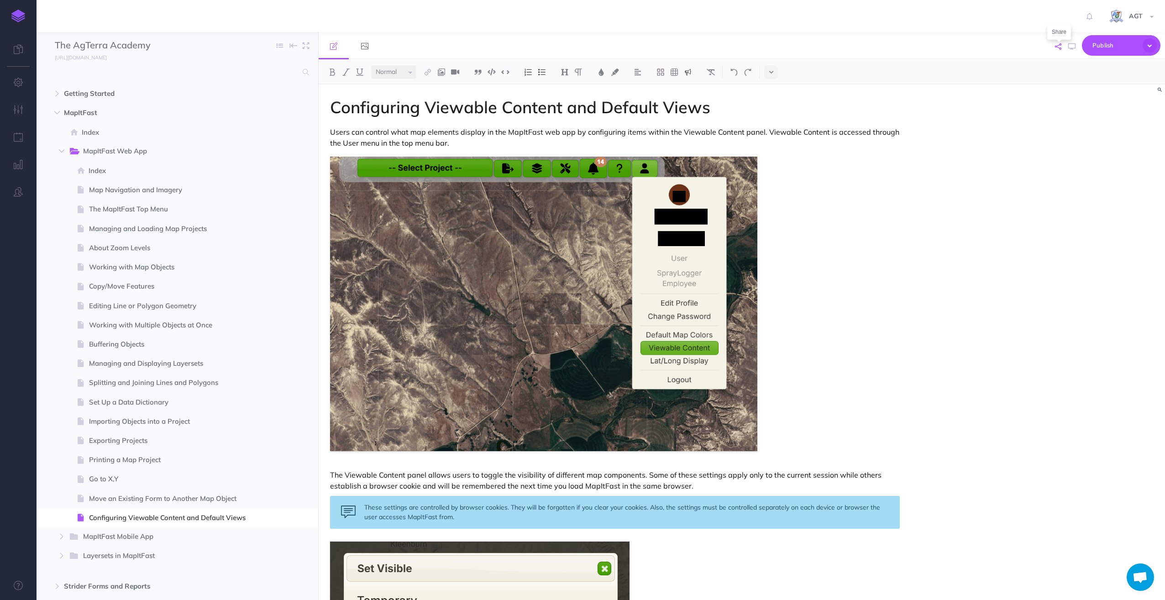
click at [1061, 46] on icon "button" at bounding box center [1058, 46] width 6 height 6
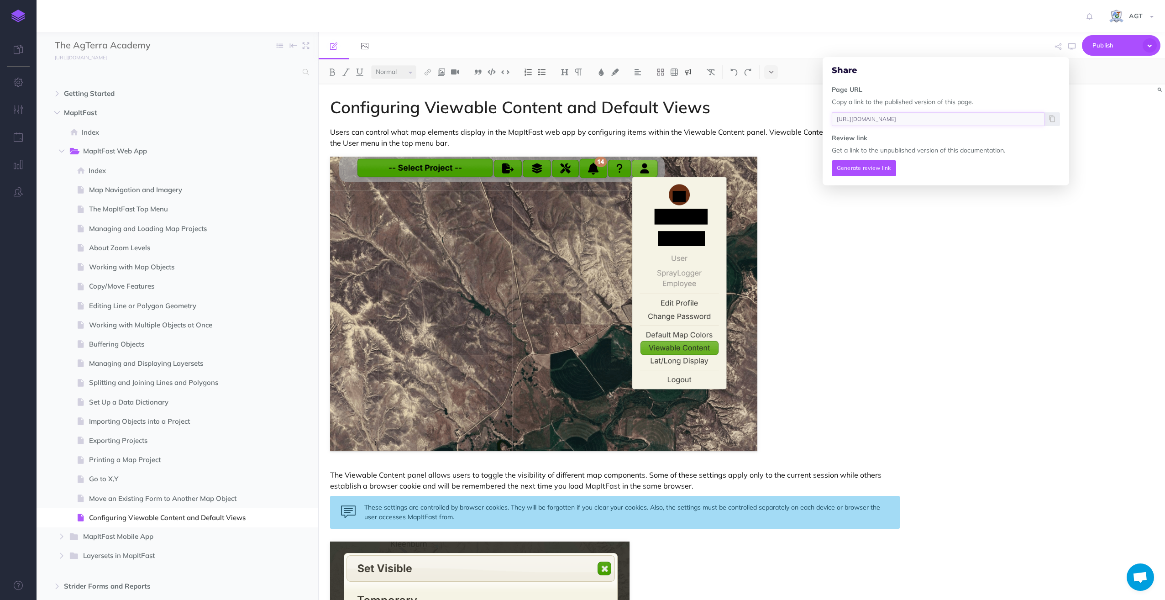
click at [949, 118] on input "[URL][DOMAIN_NAME]" at bounding box center [938, 119] width 213 height 14
click at [1051, 117] on icon at bounding box center [1052, 118] width 6 height 5
